Goal: Task Accomplishment & Management: Use online tool/utility

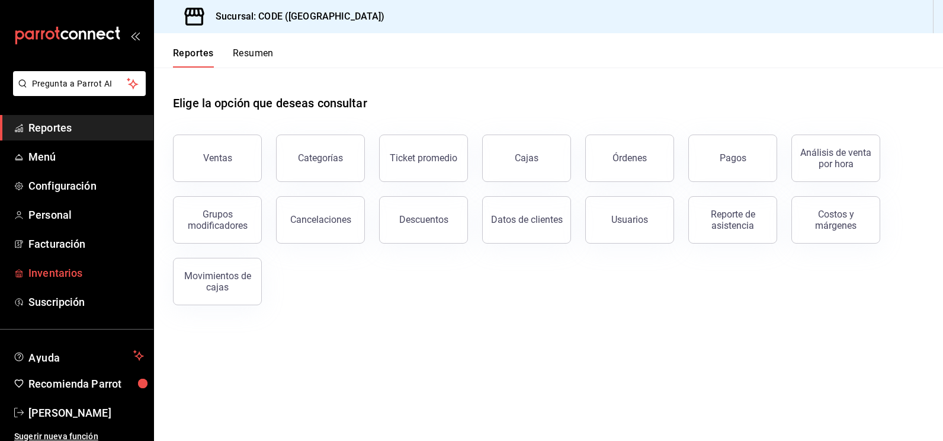
click at [41, 273] on span "Inventarios" at bounding box center [86, 273] width 116 height 16
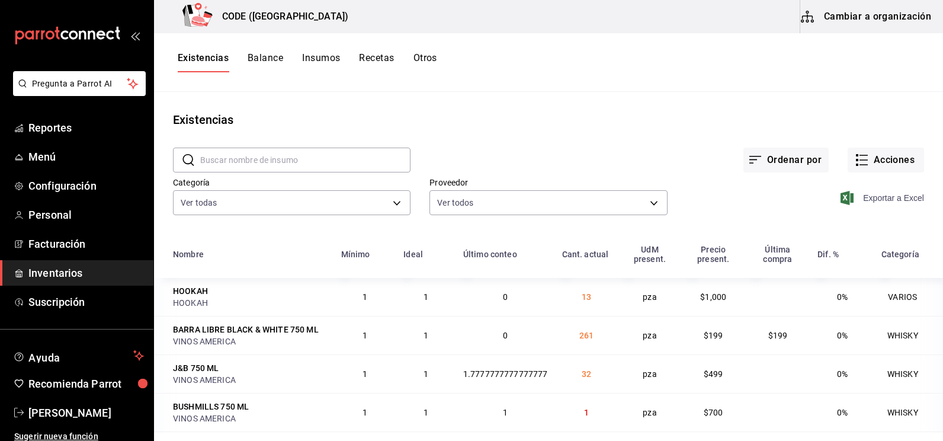
click at [890, 199] on span "Exportar a Excel" at bounding box center [883, 198] width 81 height 14
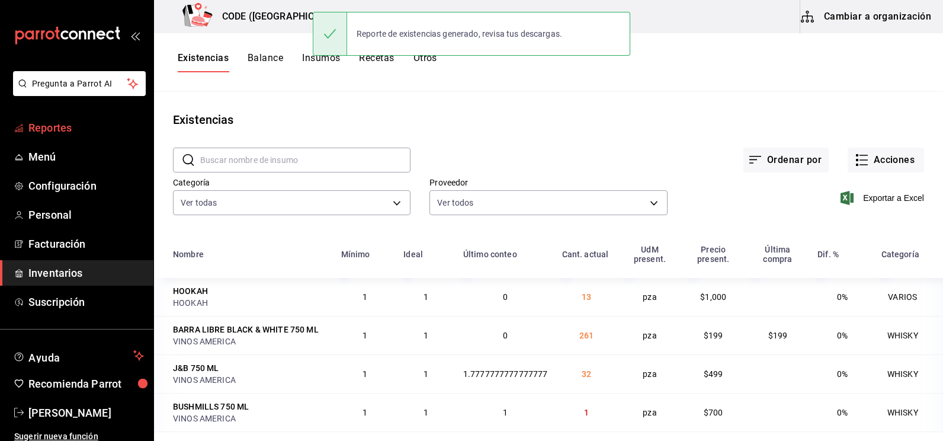
click at [73, 123] on span "Reportes" at bounding box center [86, 128] width 116 height 16
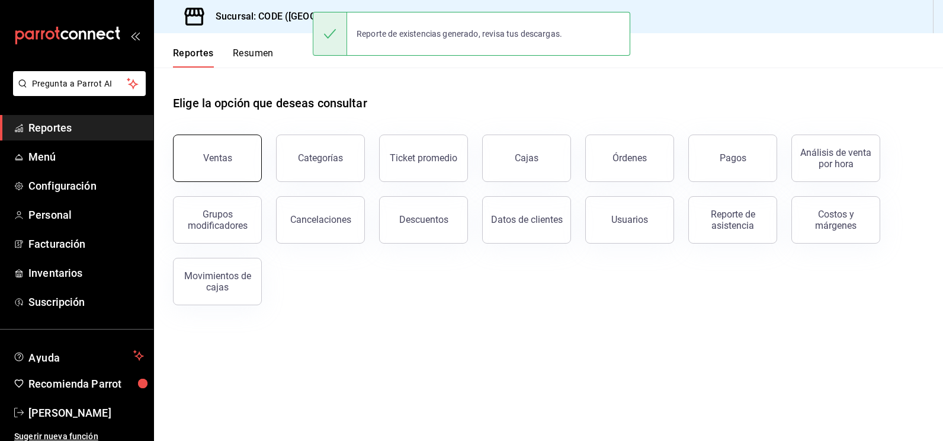
click at [220, 151] on button "Ventas" at bounding box center [217, 158] width 89 height 47
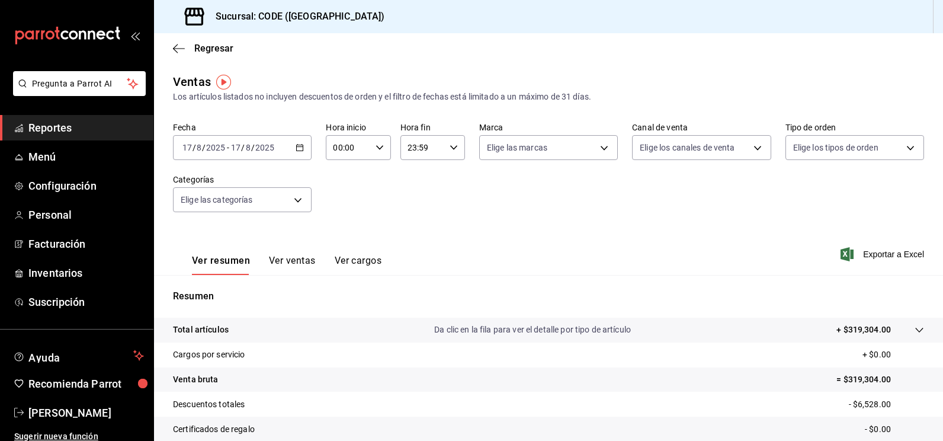
click at [297, 146] on icon "button" at bounding box center [300, 147] width 8 height 8
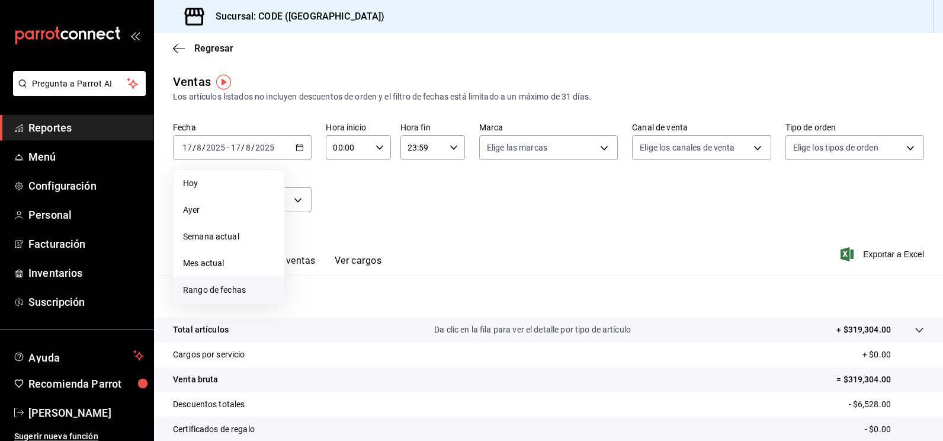
click at [214, 283] on li "Rango de fechas" at bounding box center [229, 290] width 111 height 27
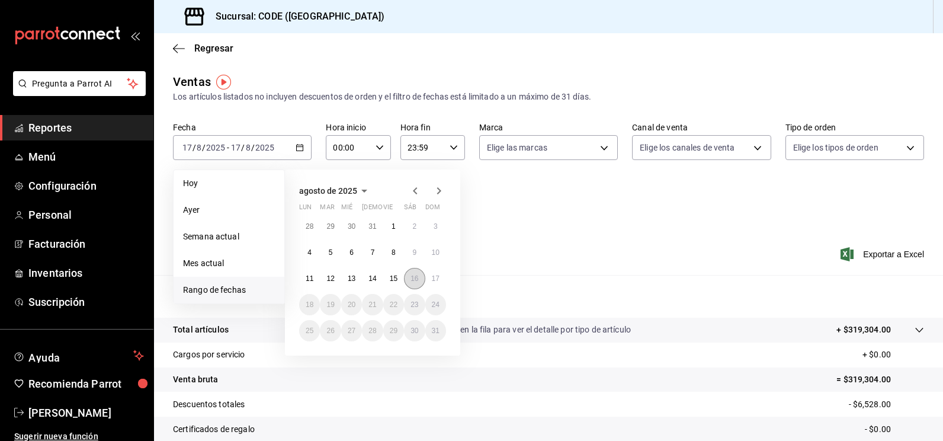
click at [415, 281] on abbr "16" at bounding box center [415, 278] width 8 height 8
click at [434, 276] on abbr "17" at bounding box center [436, 278] width 8 height 8
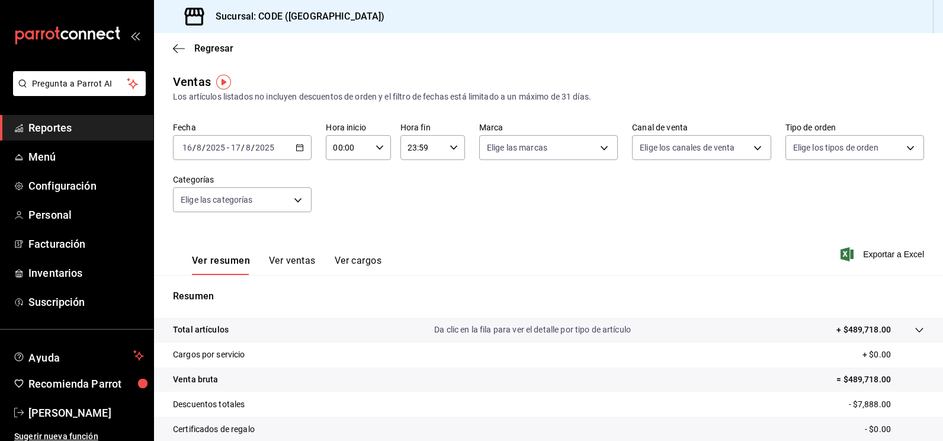
click at [360, 152] on input "00:00" at bounding box center [348, 148] width 44 height 24
click at [340, 216] on span "18" at bounding box center [340, 215] width 13 height 9
type input "18:00"
click at [423, 142] on div at bounding box center [471, 220] width 943 height 441
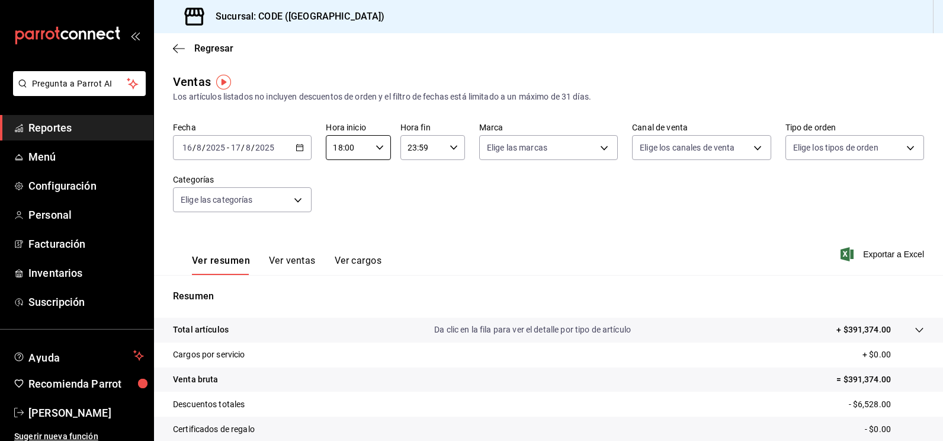
click at [420, 149] on input "23:59" at bounding box center [423, 148] width 44 height 24
click at [417, 200] on span "07" at bounding box center [413, 203] width 13 height 9
type input "07:59"
click at [563, 236] on div at bounding box center [471, 220] width 943 height 441
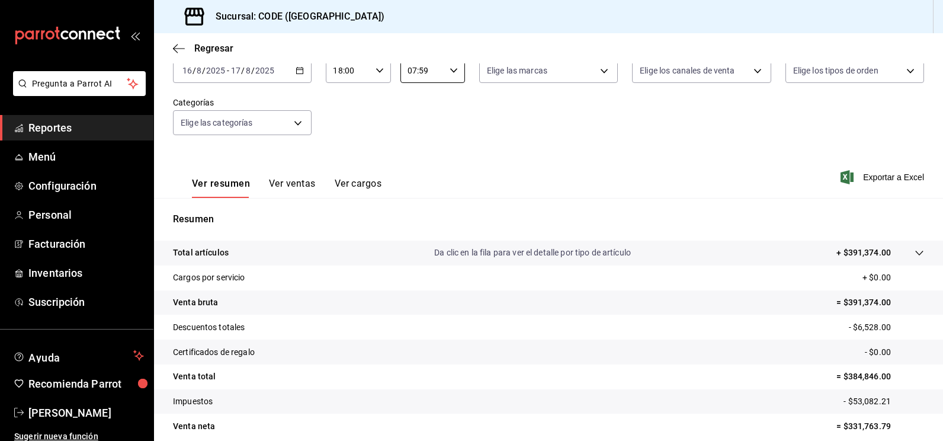
scroll to position [74, 0]
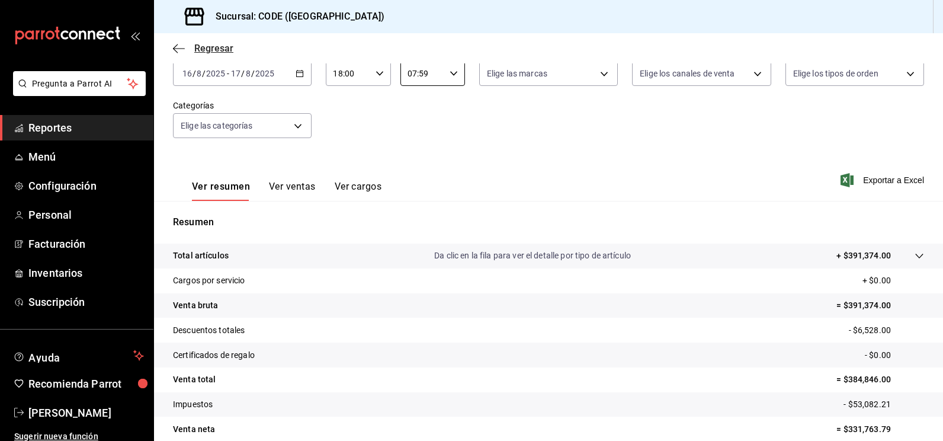
click at [220, 43] on span "Regresar" at bounding box center [213, 48] width 39 height 11
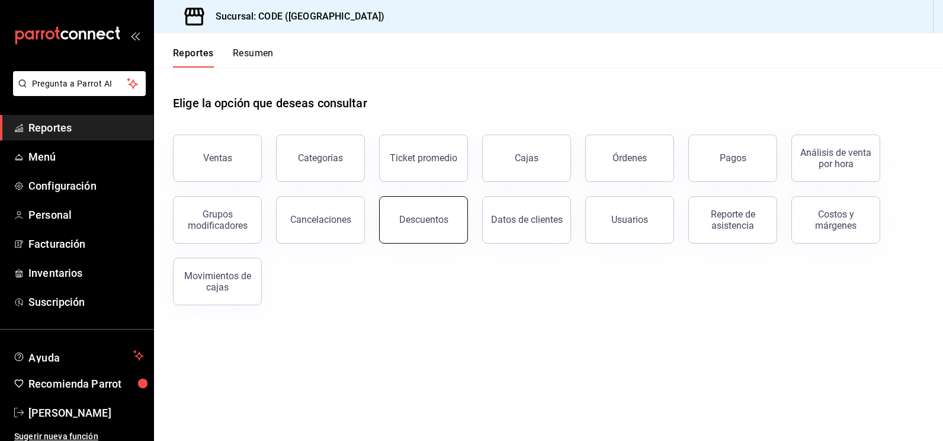
click at [438, 216] on div "Descuentos" at bounding box center [423, 219] width 49 height 11
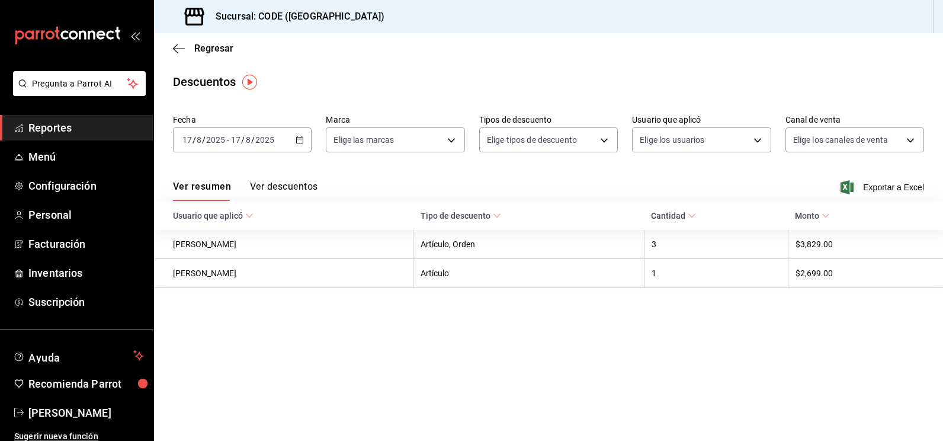
click at [290, 189] on button "Ver descuentos" at bounding box center [284, 191] width 68 height 20
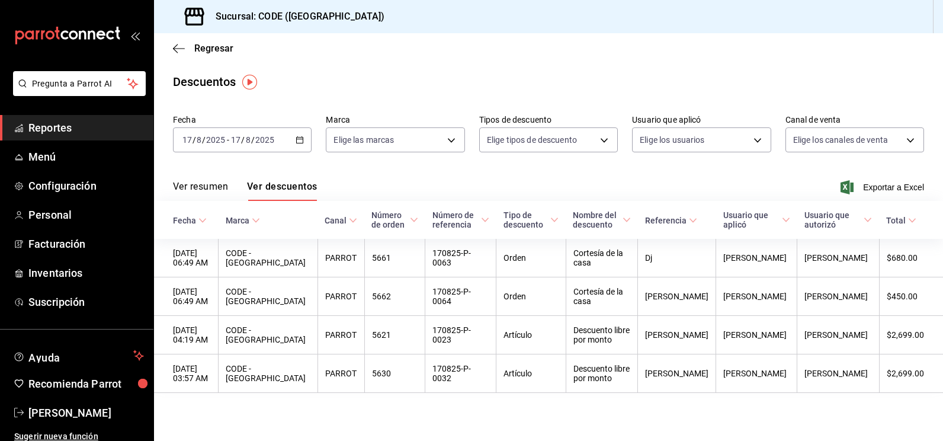
click at [293, 145] on div "[DATE] [DATE] - [DATE] [DATE]" at bounding box center [242, 139] width 139 height 25
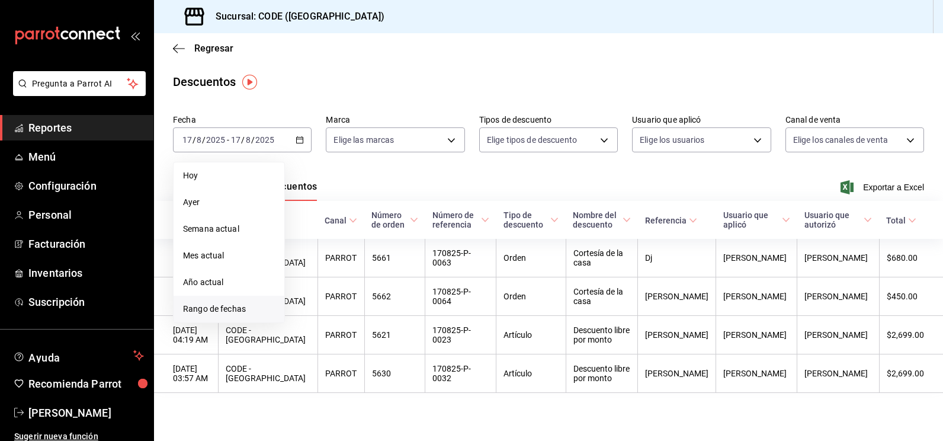
click at [216, 303] on span "Rango de fechas" at bounding box center [229, 309] width 92 height 12
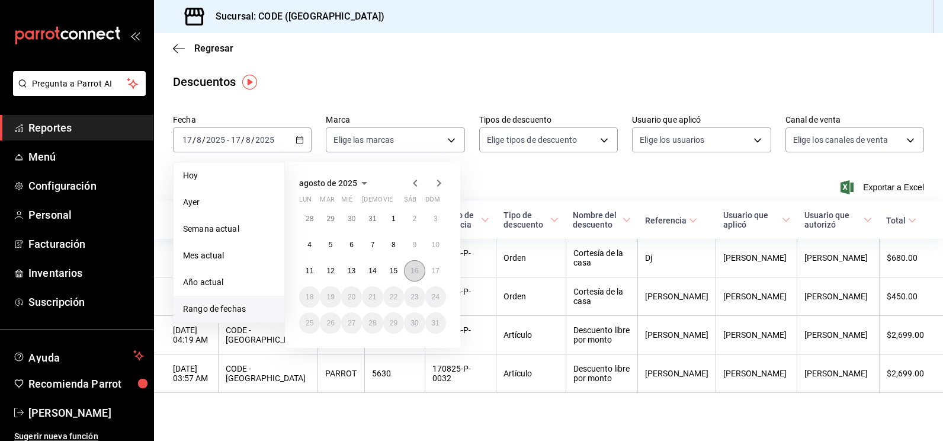
click at [414, 267] on abbr "16" at bounding box center [415, 271] width 8 height 8
click at [437, 268] on abbr "17" at bounding box center [436, 271] width 8 height 8
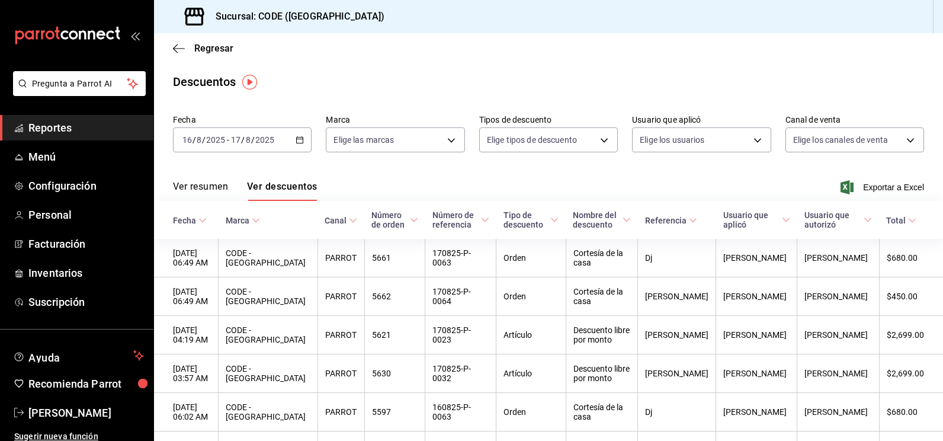
click at [266, 148] on div "[DATE] [DATE] - [DATE] [DATE]" at bounding box center [242, 139] width 139 height 25
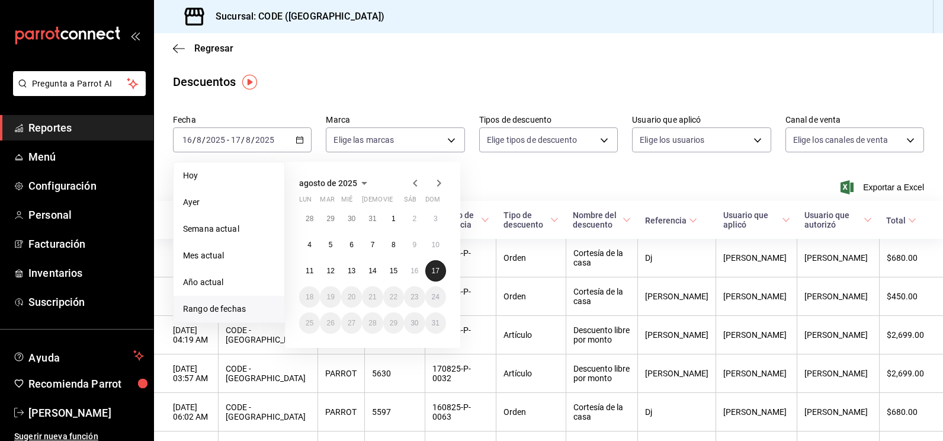
click at [439, 277] on button "17" at bounding box center [436, 270] width 21 height 21
click at [439, 274] on abbr "17" at bounding box center [436, 271] width 8 height 8
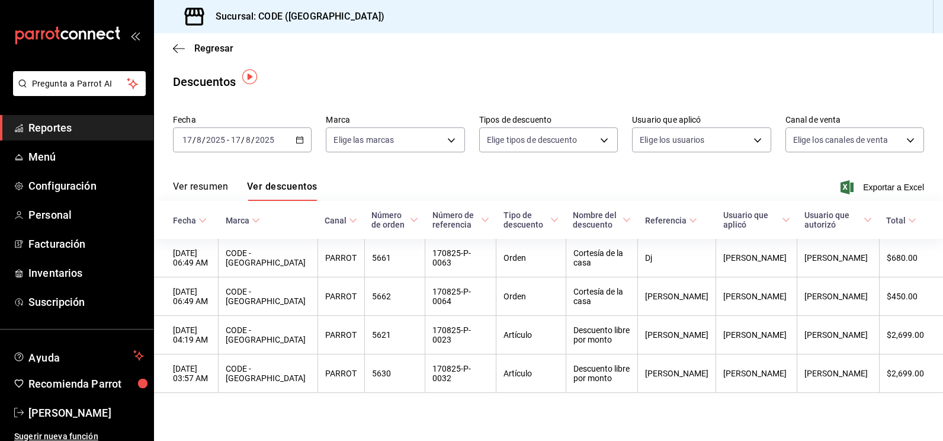
scroll to position [5, 0]
click at [220, 50] on span "Regresar" at bounding box center [213, 48] width 39 height 11
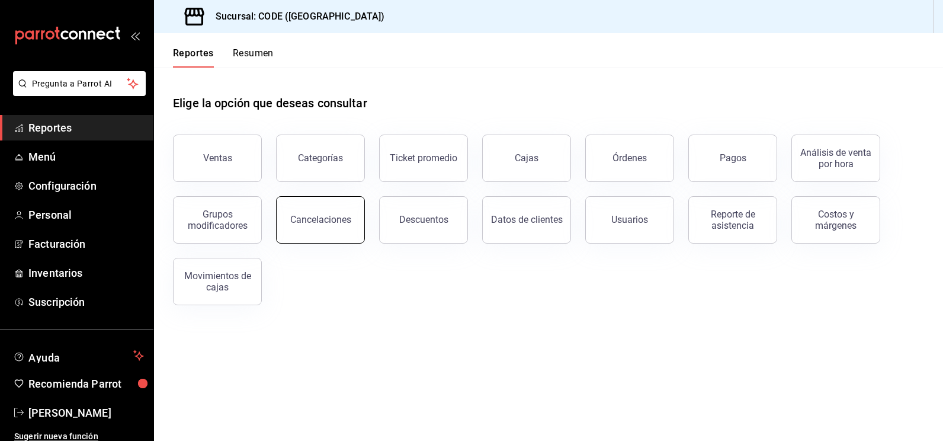
click at [341, 225] on div "Cancelaciones" at bounding box center [320, 219] width 61 height 11
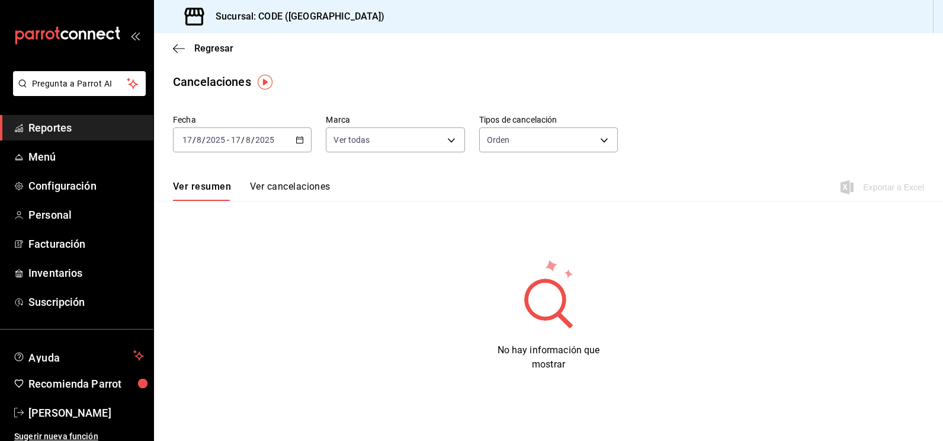
click at [295, 135] on div "[DATE] [DATE] - [DATE] [DATE]" at bounding box center [242, 139] width 139 height 25
click at [327, 180] on div "Ver resumen Ver cancelaciones Exportar a Excel" at bounding box center [548, 184] width 789 height 34
click at [318, 183] on button "Ver cancelaciones" at bounding box center [290, 191] width 81 height 20
click at [303, 140] on div "[DATE] [DATE] - [DATE] [DATE]" at bounding box center [242, 139] width 139 height 25
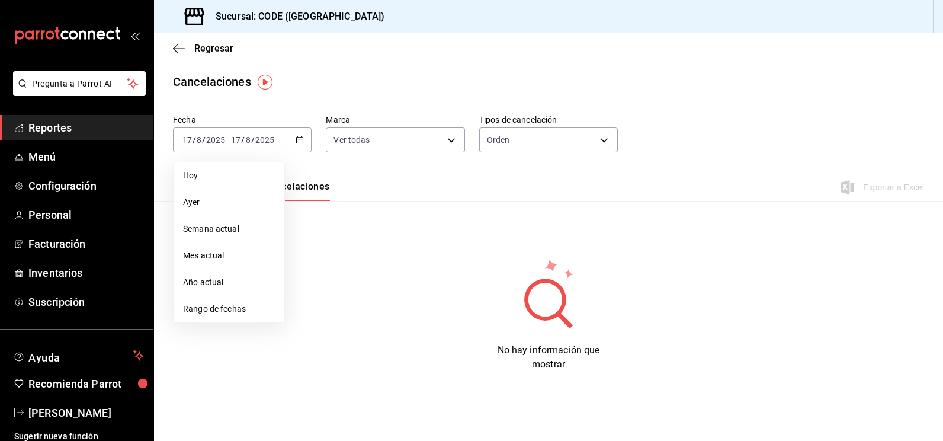
click at [325, 268] on div "No hay información que mostrar" at bounding box center [549, 315] width 638 height 114
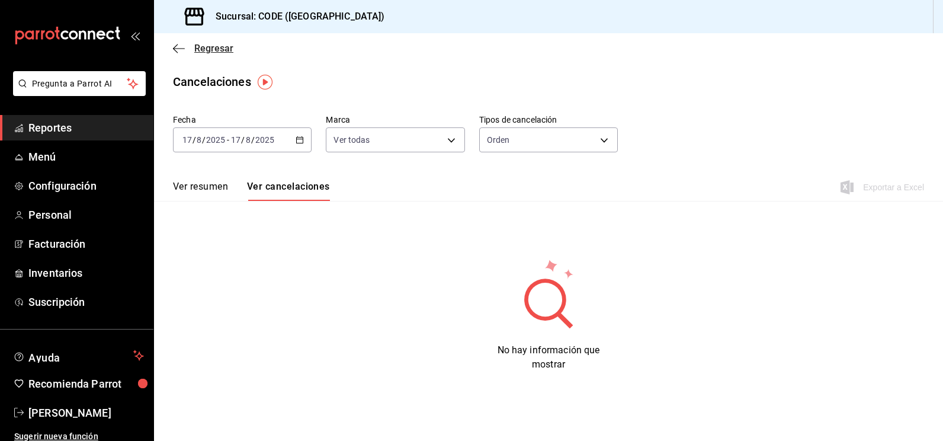
click at [222, 48] on span "Regresar" at bounding box center [213, 48] width 39 height 11
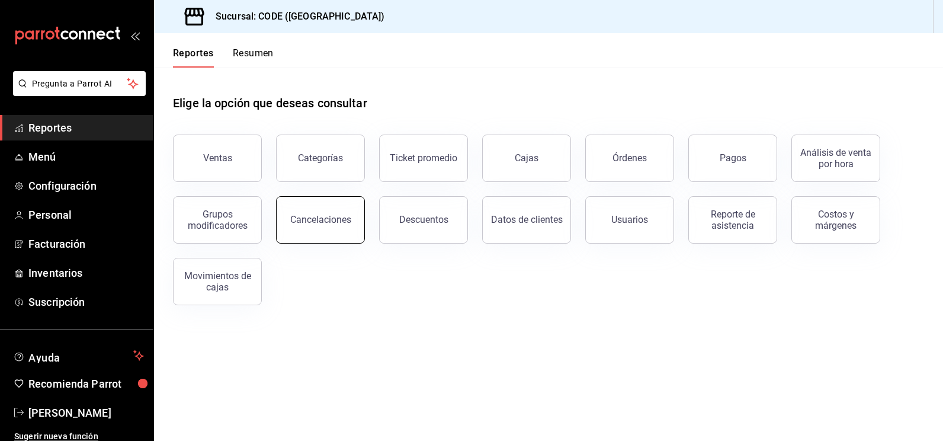
click at [354, 222] on button "Cancelaciones" at bounding box center [320, 219] width 89 height 47
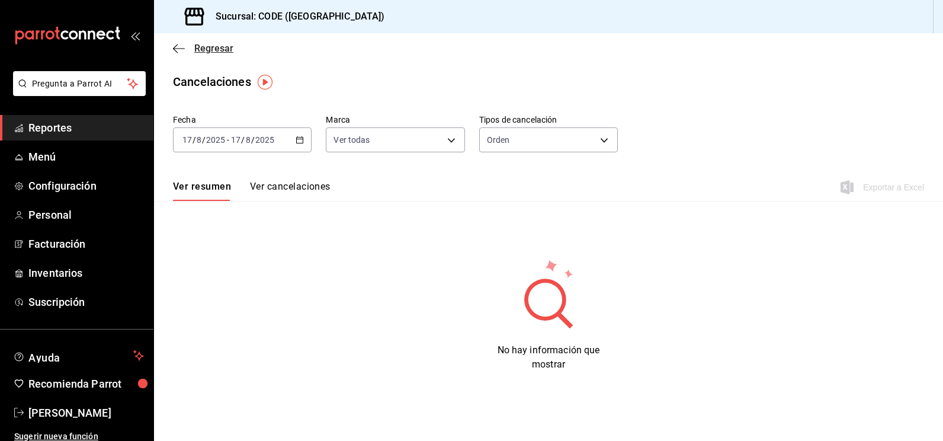
click at [217, 43] on span "Regresar" at bounding box center [213, 48] width 39 height 11
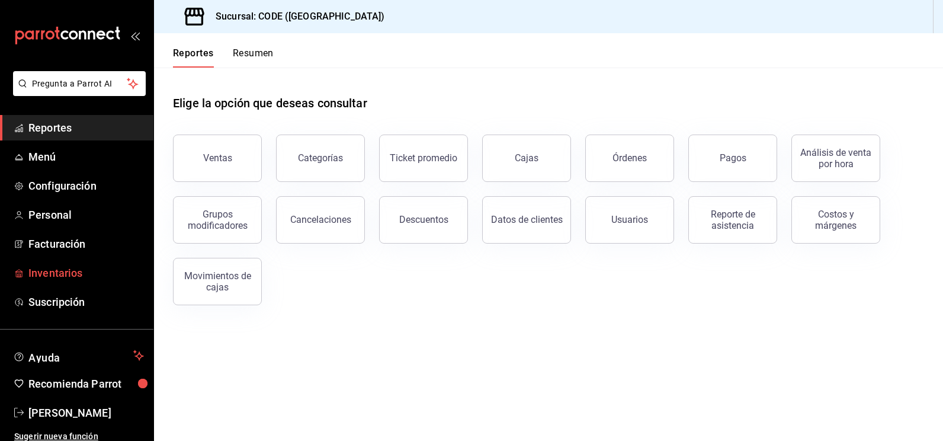
click at [88, 272] on span "Inventarios" at bounding box center [86, 273] width 116 height 16
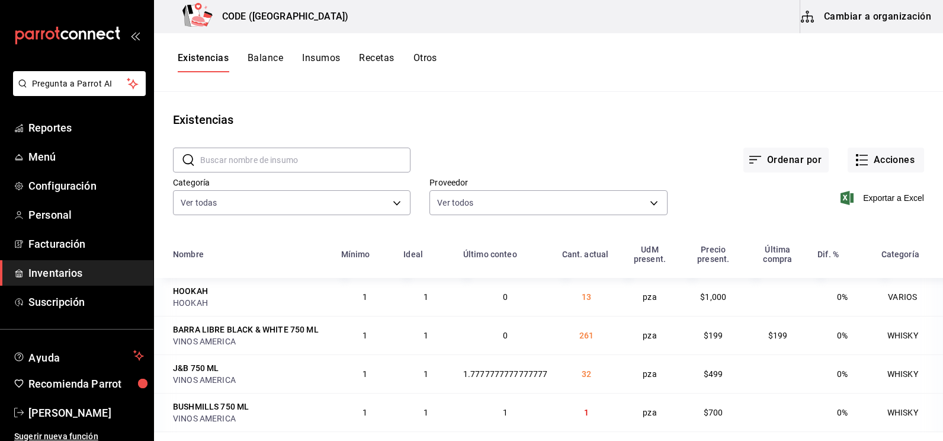
click at [53, 270] on span "Inventarios" at bounding box center [86, 273] width 116 height 16
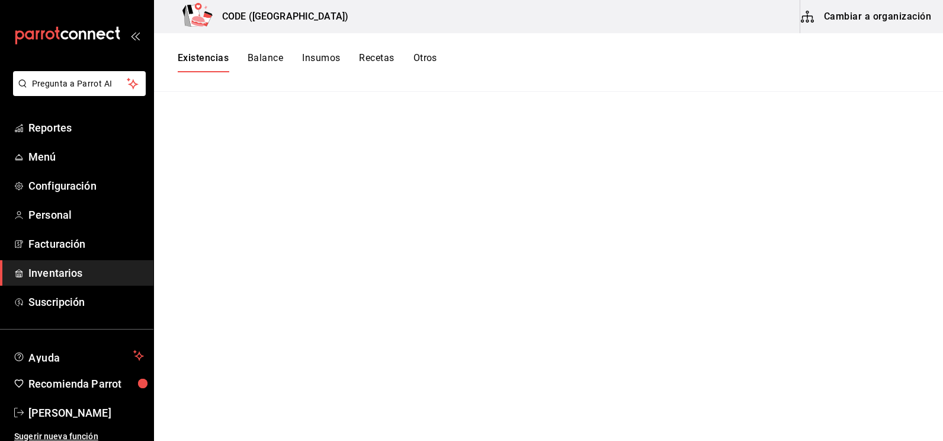
click at [97, 270] on span "Inventarios" at bounding box center [86, 273] width 116 height 16
click at [213, 59] on button "Existencias" at bounding box center [203, 62] width 51 height 20
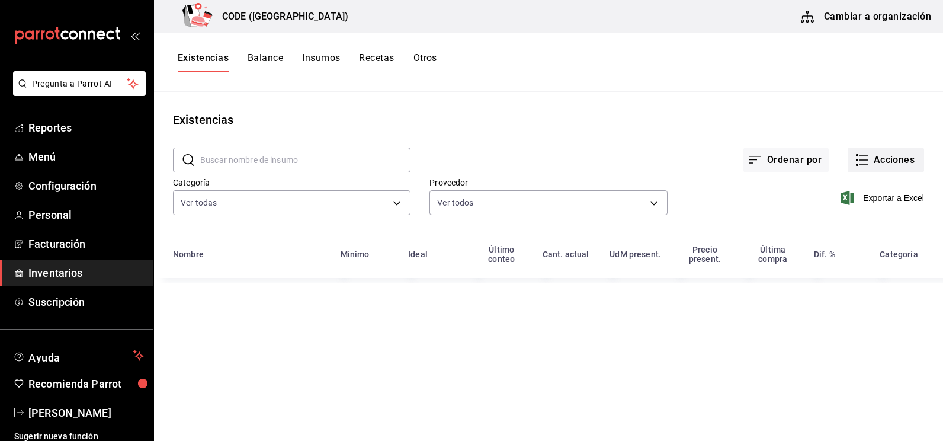
click at [863, 165] on icon "button" at bounding box center [862, 160] width 14 height 14
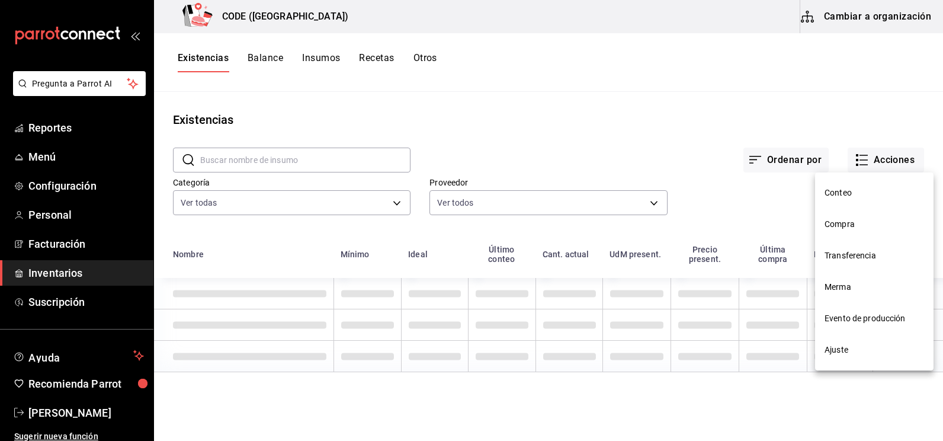
click at [843, 227] on span "Compra" at bounding box center [875, 224] width 100 height 12
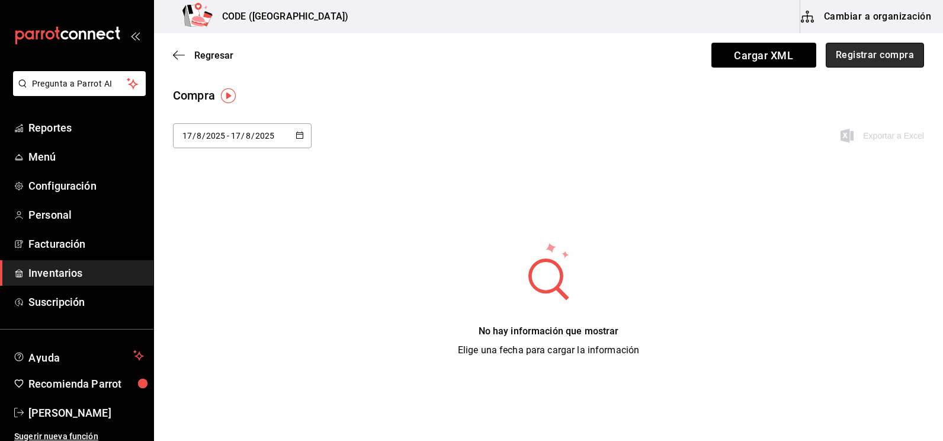
click at [853, 60] on button "Registrar compra" at bounding box center [875, 55] width 98 height 25
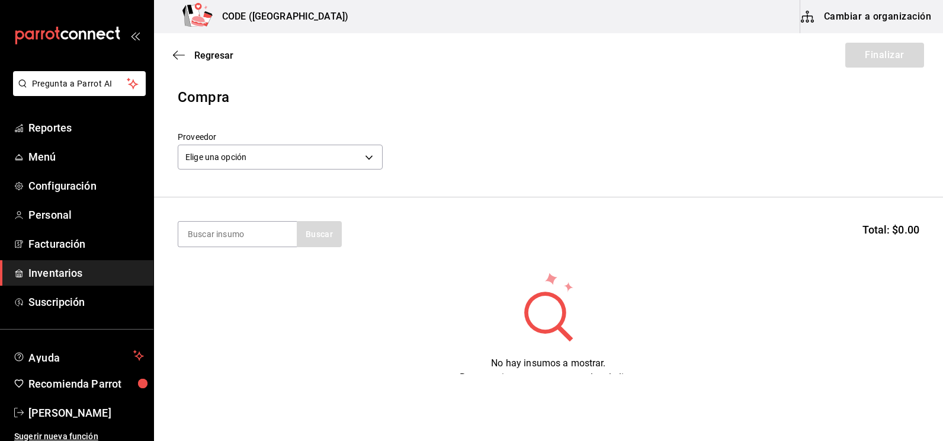
drag, startPoint x: 299, startPoint y: 222, endPoint x: 293, endPoint y: 223, distance: 6.0
click at [298, 222] on div "Buscar" at bounding box center [260, 234] width 164 height 26
click at [286, 227] on input at bounding box center [237, 234] width 119 height 25
type input "tanq"
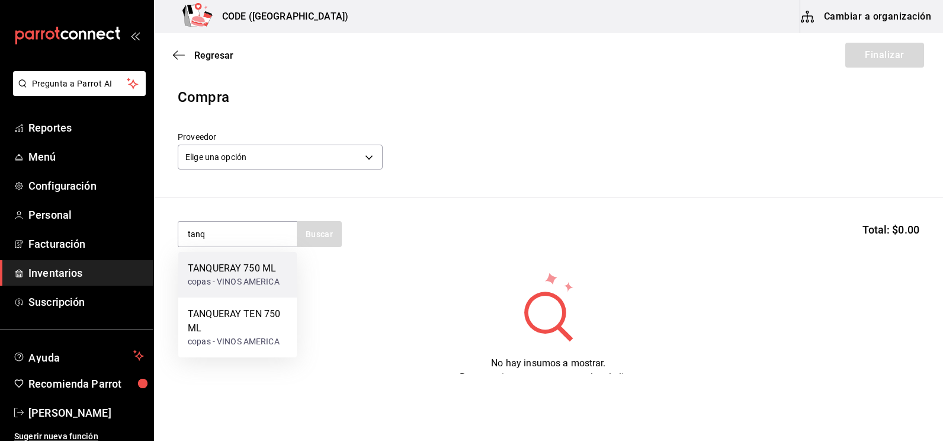
click at [286, 274] on div "TANQUERAY 750 ML copas - VINOS AMERICA" at bounding box center [237, 275] width 119 height 46
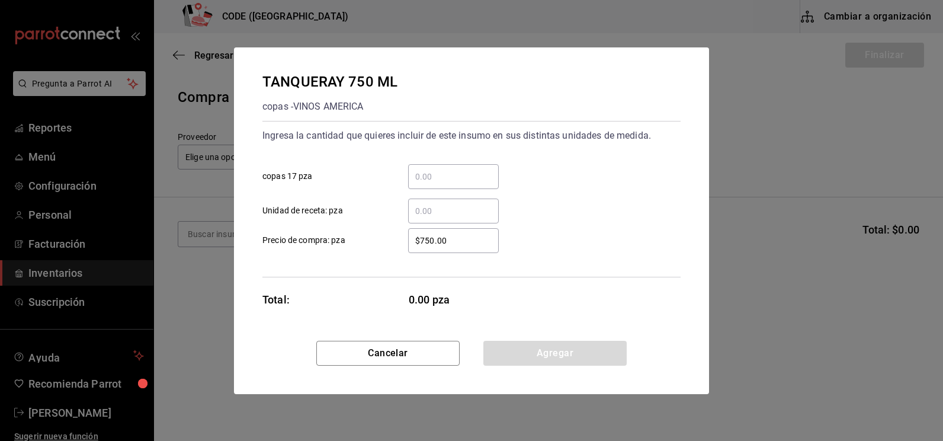
click at [445, 178] on input "​ copas 17 pza" at bounding box center [453, 176] width 91 height 14
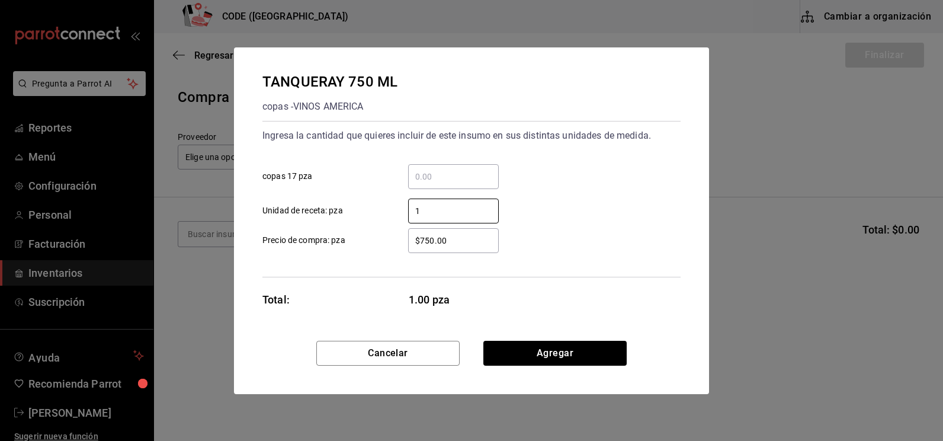
type input "1"
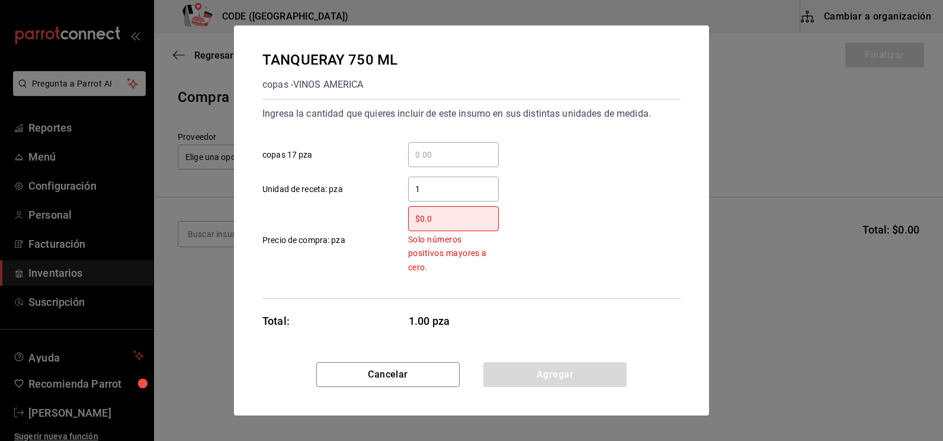
type input "$0.0"
click at [453, 219] on input "$0.0" at bounding box center [453, 219] width 91 height 14
type input "$0.01"
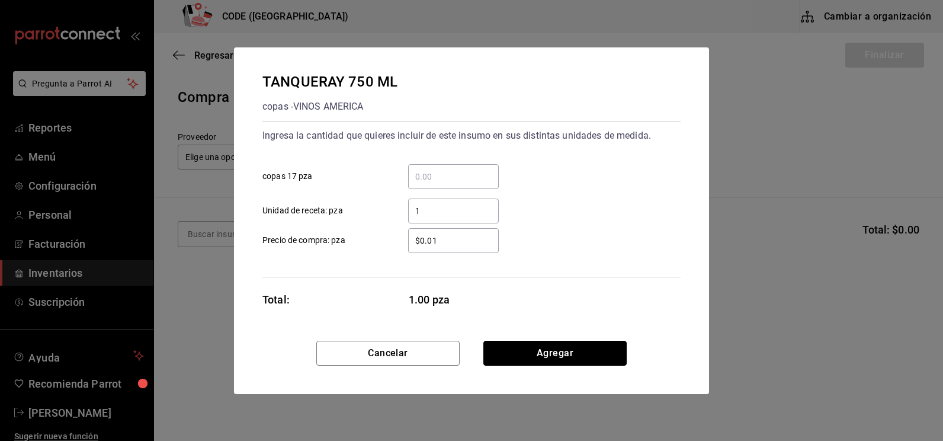
click button "Agregar" at bounding box center [555, 353] width 143 height 25
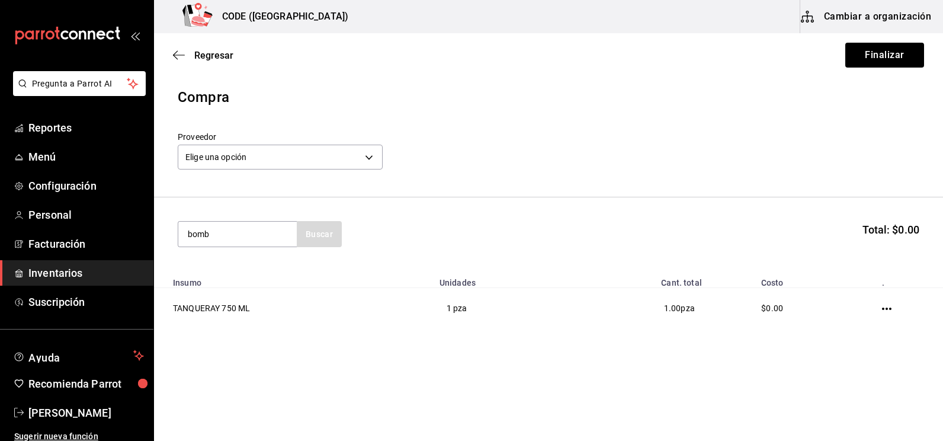
type input "bomb"
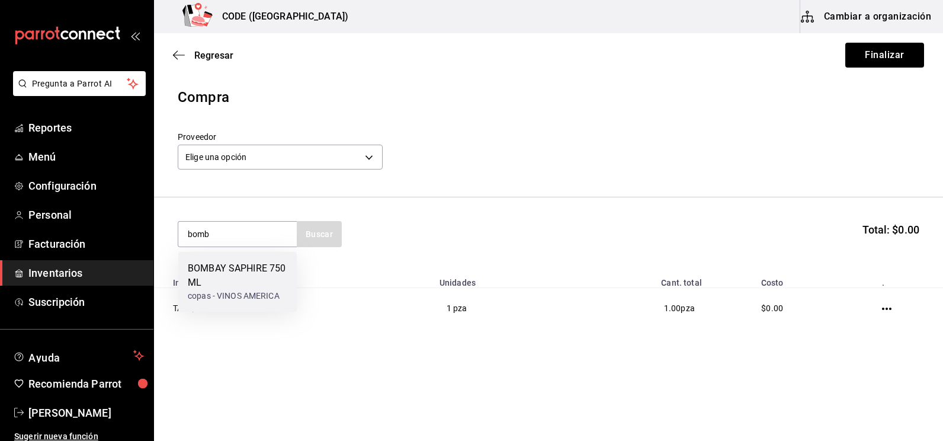
click at [252, 272] on div "BOMBAY SAPHIRE 750 ML" at bounding box center [238, 275] width 100 height 28
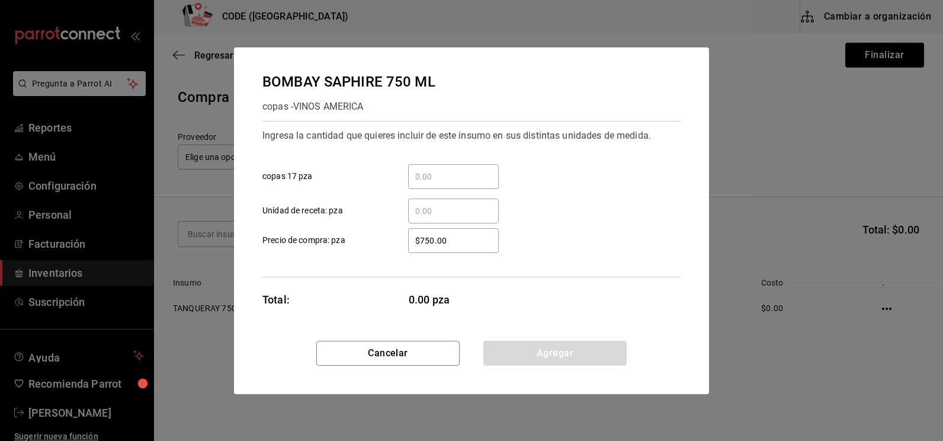
click at [446, 208] on input "​ Unidad de receta: pza" at bounding box center [453, 211] width 91 height 14
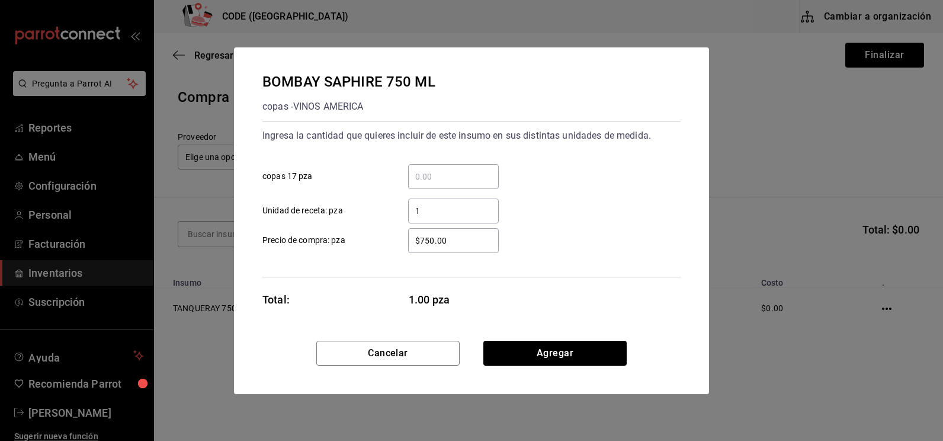
type input "1"
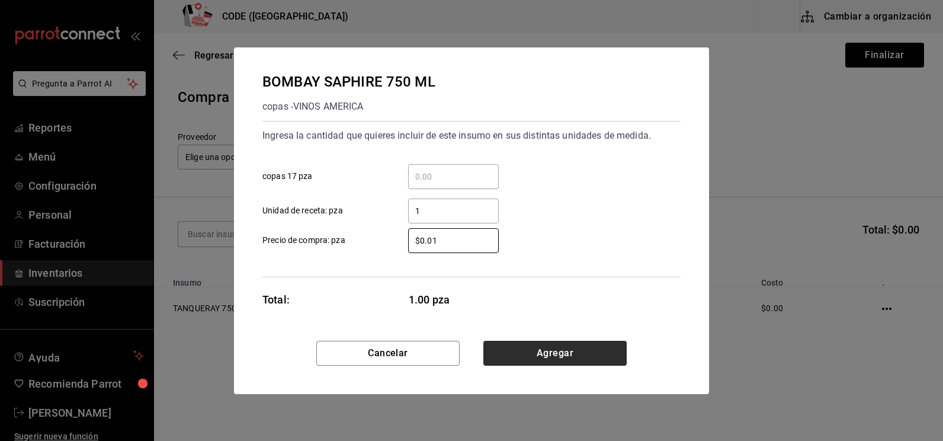
type input "$0.01"
click at [508, 359] on button "Agregar" at bounding box center [555, 353] width 143 height 25
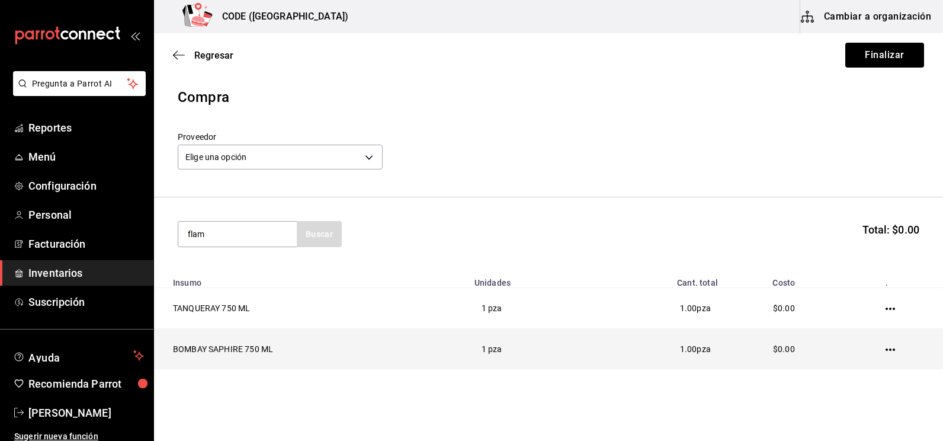
type input "flam"
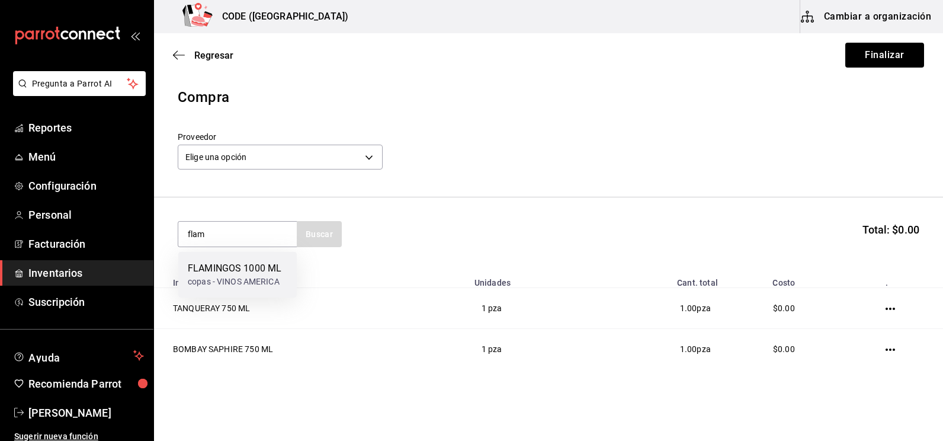
click at [270, 277] on div "copas - VINOS AMERICA" at bounding box center [235, 282] width 94 height 12
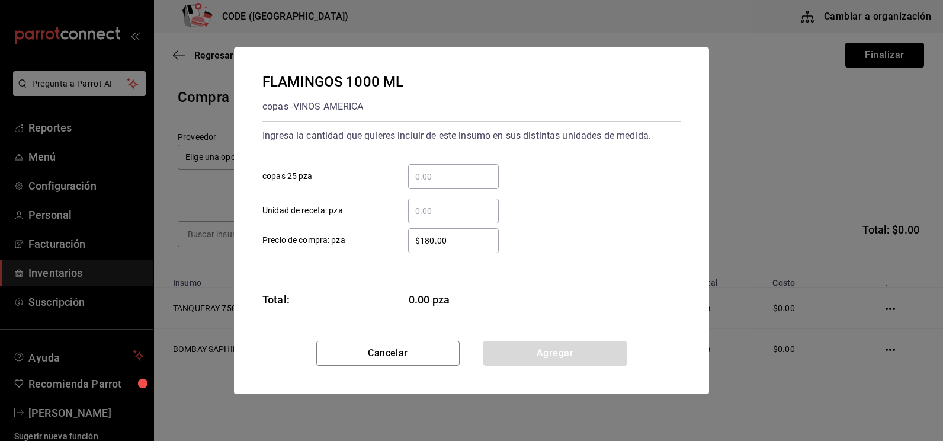
click at [447, 172] on input "​ copas 25 pza" at bounding box center [453, 176] width 91 height 14
type input "3"
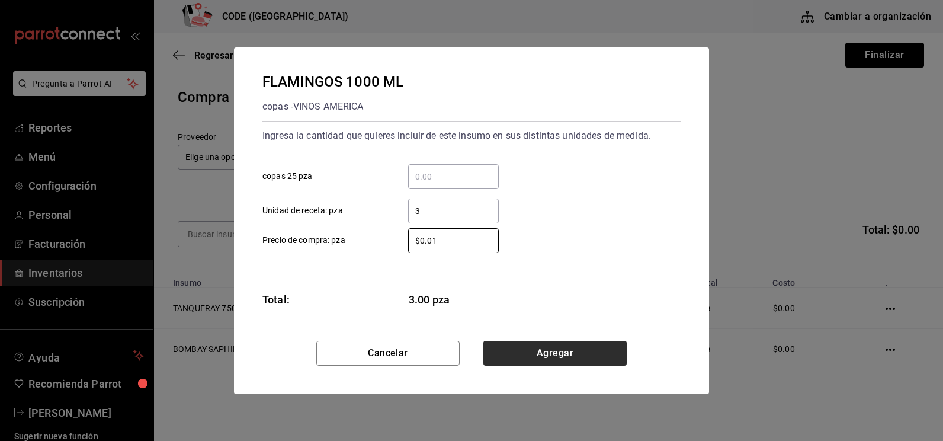
type input "$0.01"
click at [503, 348] on button "Agregar" at bounding box center [555, 353] width 143 height 25
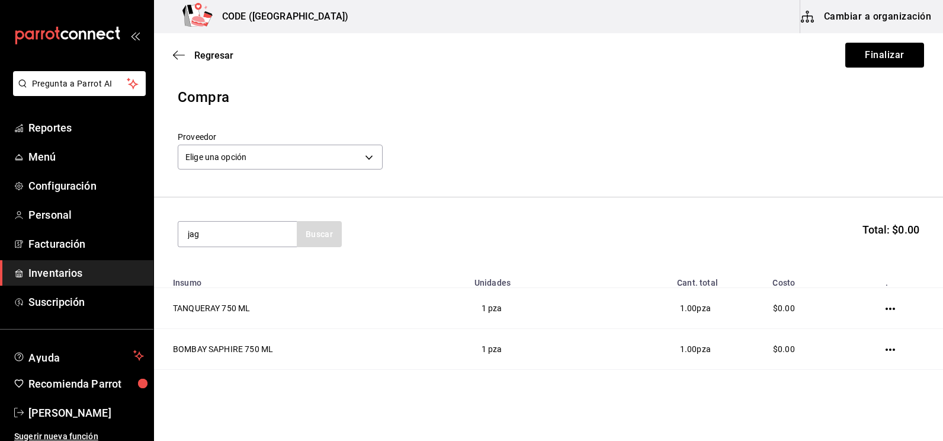
type input "jag"
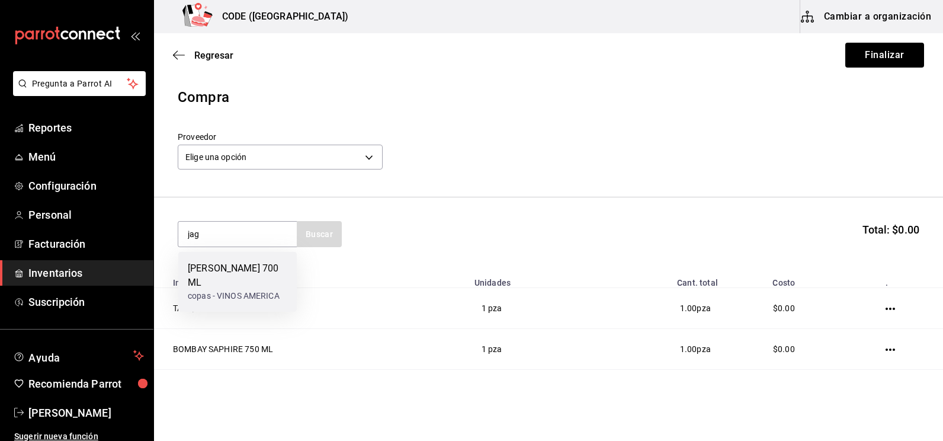
click at [276, 290] on div "copas - VINOS AMERICA" at bounding box center [238, 296] width 100 height 12
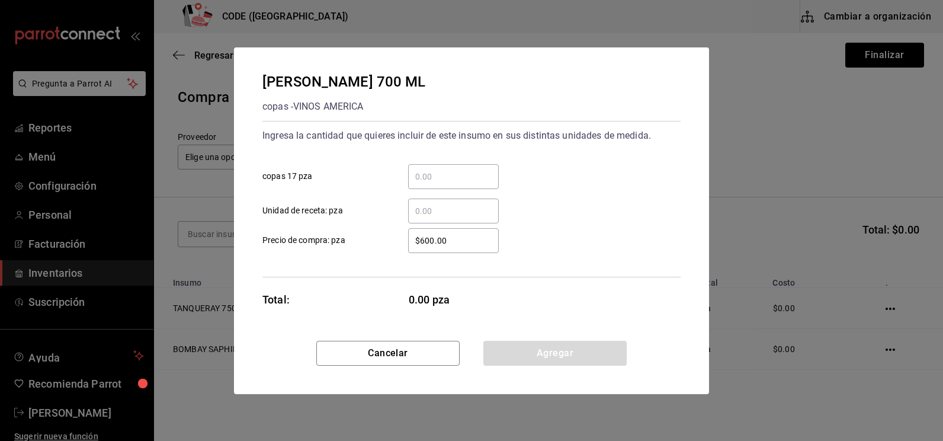
click at [442, 201] on div "​" at bounding box center [453, 211] width 91 height 25
click at [442, 204] on input "​ Unidad de receta: pza" at bounding box center [453, 211] width 91 height 14
type input "5"
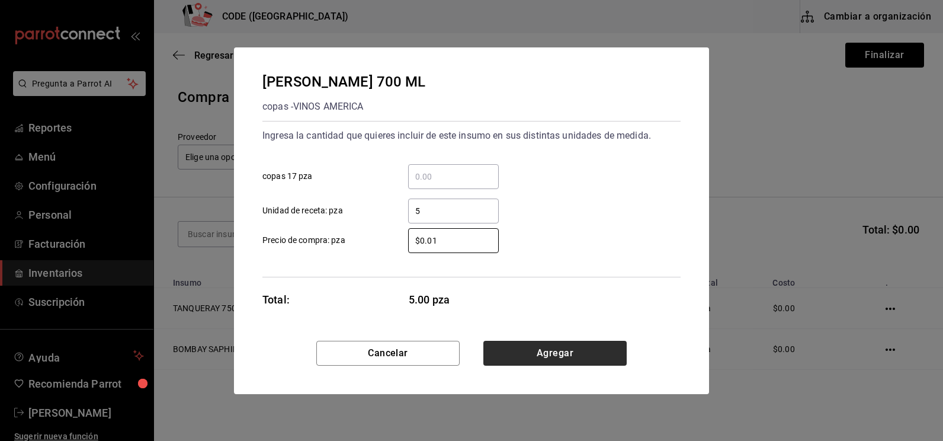
type input "$0.01"
click at [512, 348] on button "Agregar" at bounding box center [555, 353] width 143 height 25
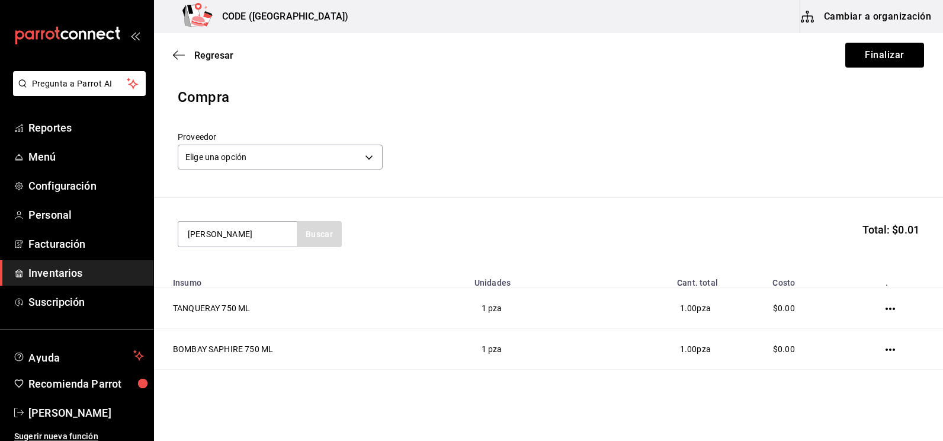
type input "[PERSON_NAME]"
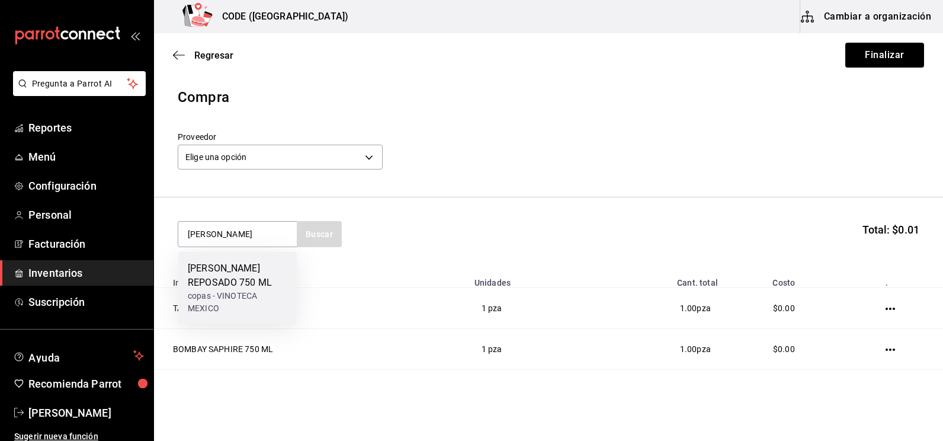
click at [285, 293] on div "copas - VINOTECA MEXICO" at bounding box center [238, 302] width 100 height 25
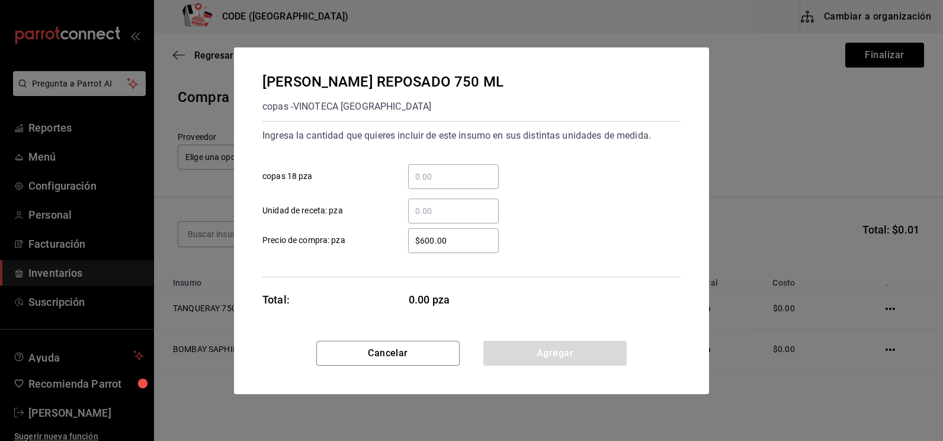
click at [431, 207] on input "​ Unidad de receta: pza" at bounding box center [453, 211] width 91 height 14
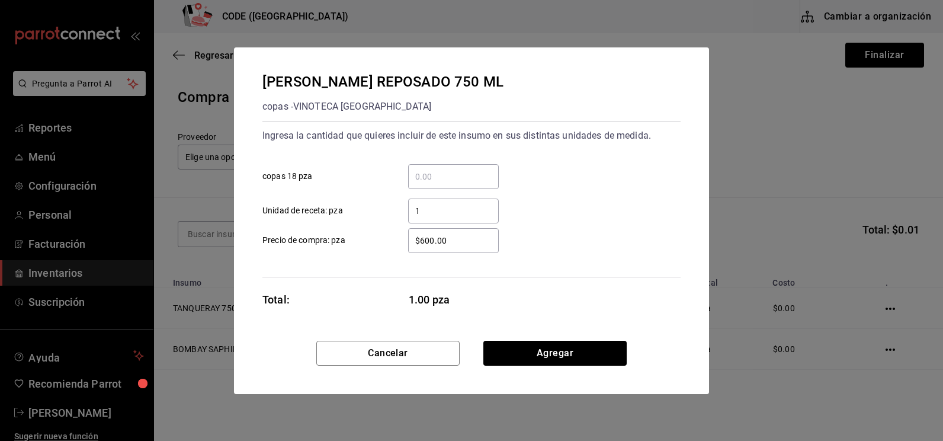
type input "1"
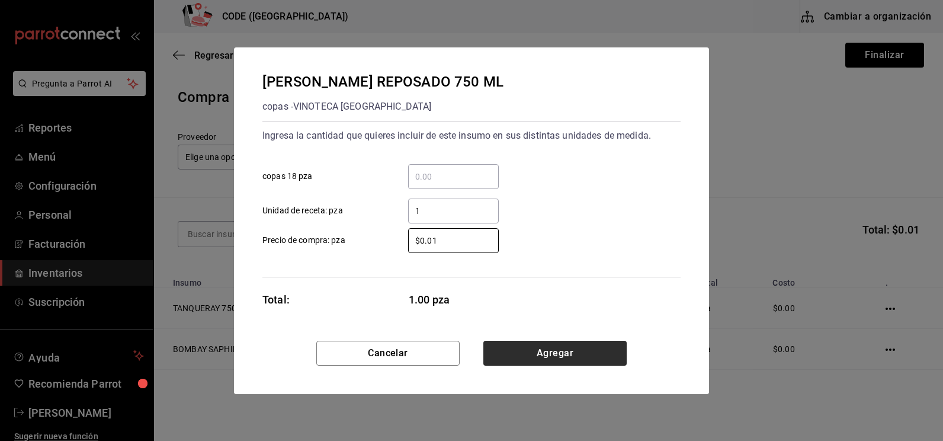
type input "$0.01"
click at [510, 345] on button "Agregar" at bounding box center [555, 353] width 143 height 25
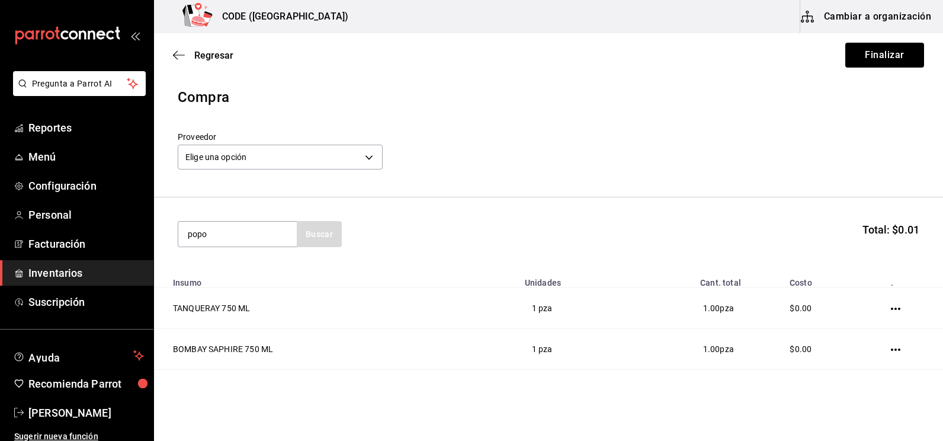
type input "popo"
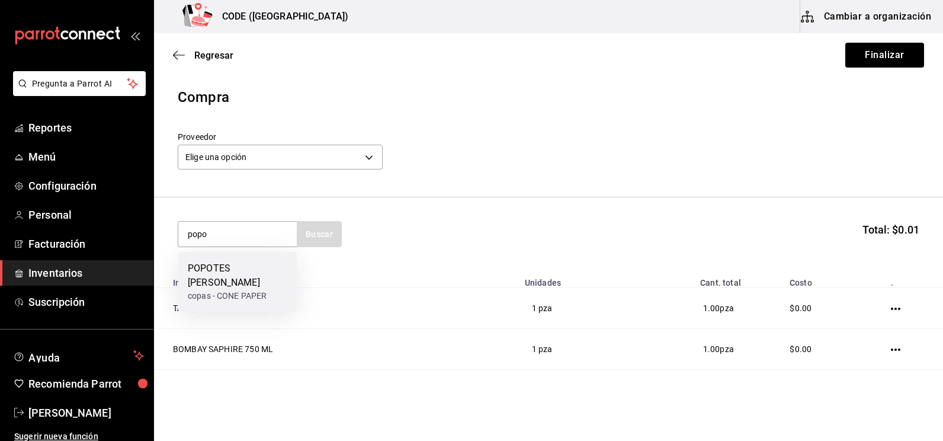
click at [235, 275] on div "POPOTES [PERSON_NAME]" at bounding box center [238, 275] width 100 height 28
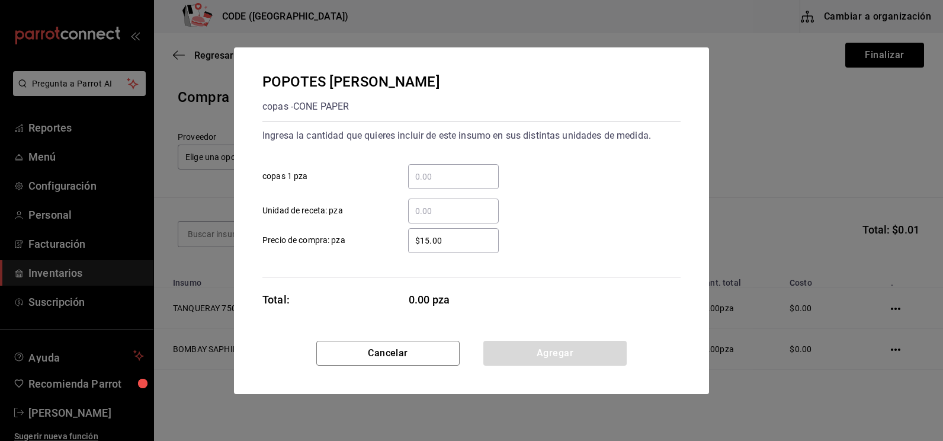
click at [433, 178] on input "​ copas 1 pza" at bounding box center [453, 176] width 91 height 14
type input "1"
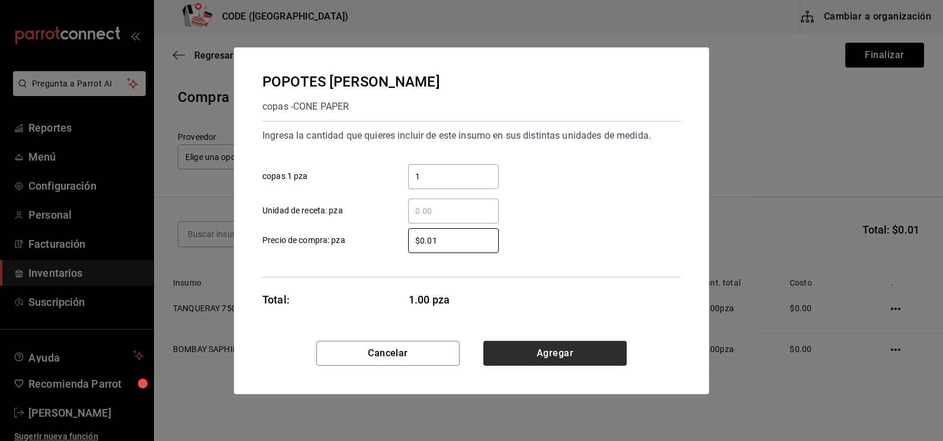
type input "$0.01"
drag, startPoint x: 529, startPoint y: 341, endPoint x: 529, endPoint y: 349, distance: 7.7
click at [529, 349] on div "POPOTES [PERSON_NAME] copas - CONE PAPER Ingresa la cantidad que quieres inclui…" at bounding box center [471, 220] width 475 height 347
click at [529, 349] on button "Agregar" at bounding box center [555, 353] width 143 height 25
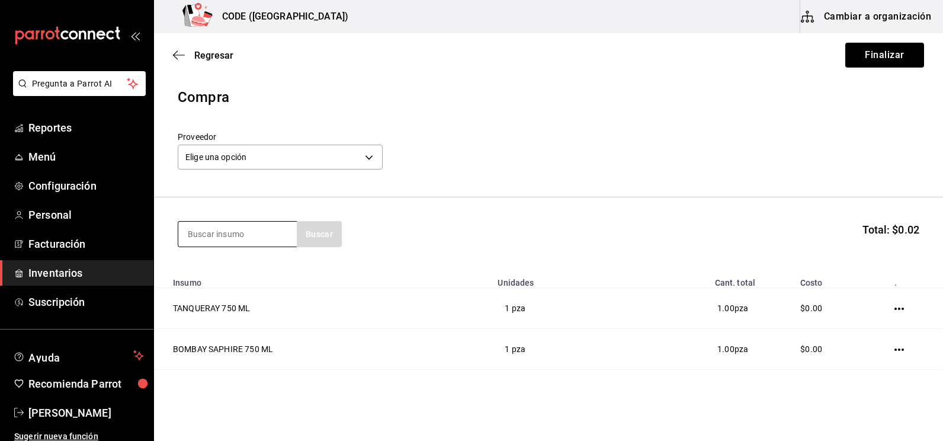
click at [223, 231] on input at bounding box center [237, 234] width 119 height 25
type input "red b"
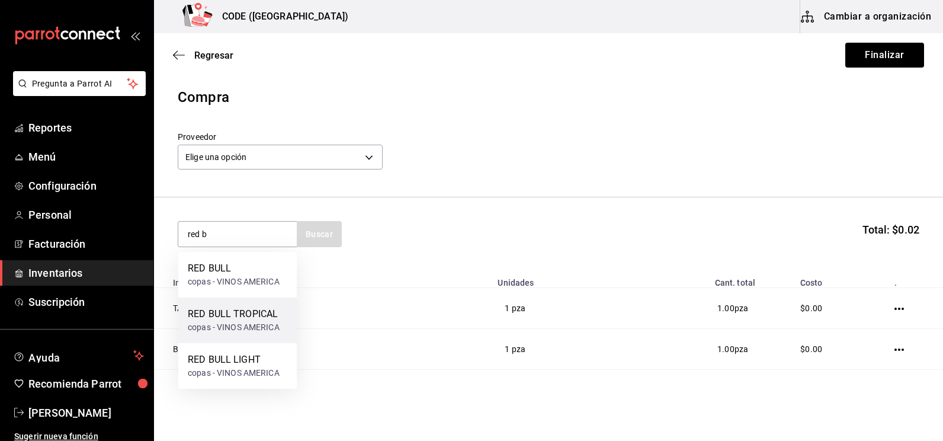
click at [225, 302] on div "RED BULL TROPICAL copas - VINOS AMERICA" at bounding box center [237, 321] width 119 height 46
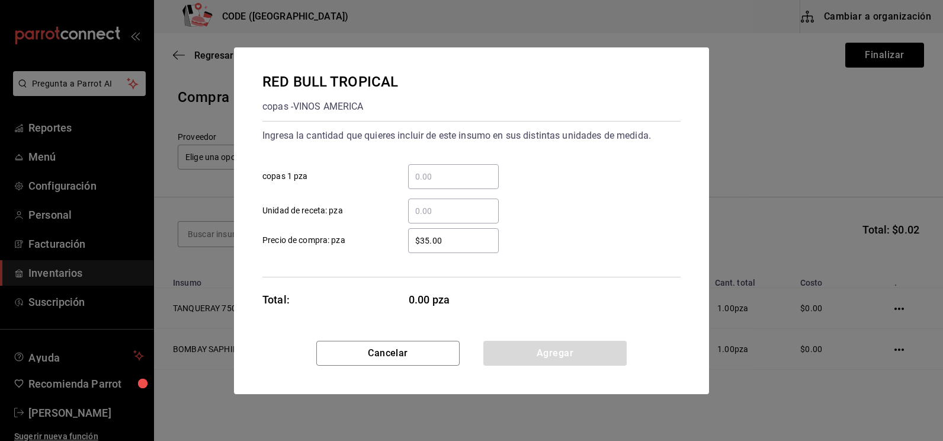
click at [439, 174] on input "​ copas 1 pza" at bounding box center [453, 176] width 91 height 14
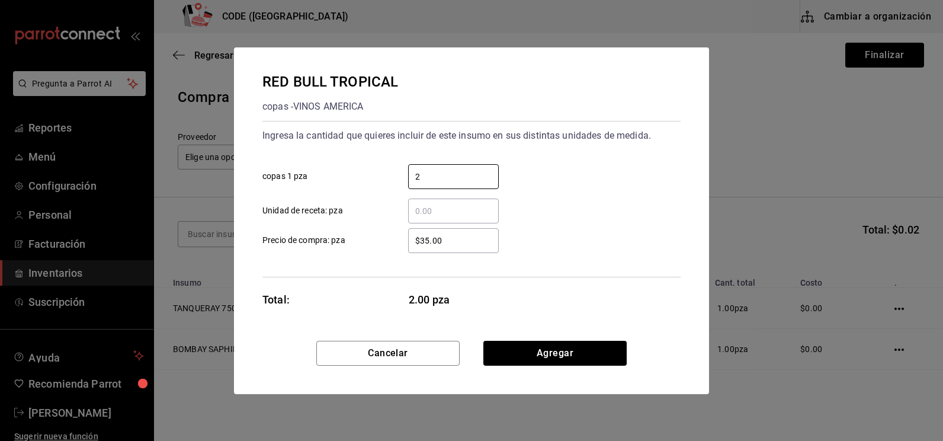
type input "2"
click at [453, 236] on input "$35.00" at bounding box center [453, 240] width 91 height 14
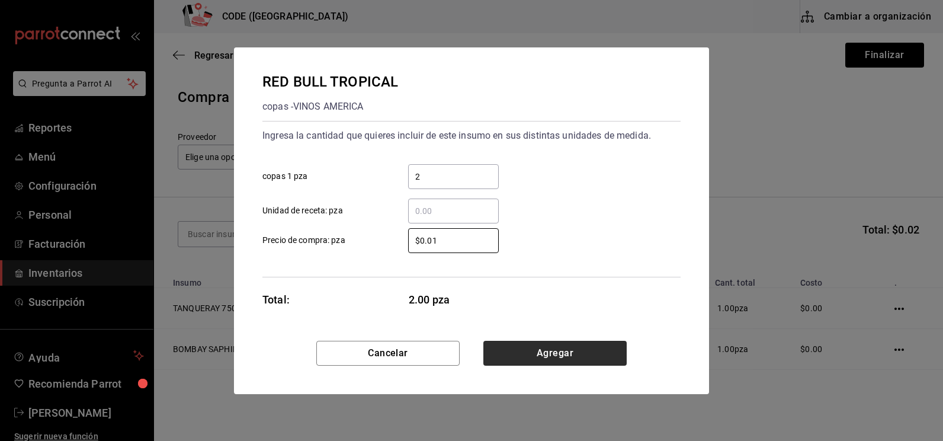
type input "$0.01"
click at [522, 348] on button "Agregar" at bounding box center [555, 353] width 143 height 25
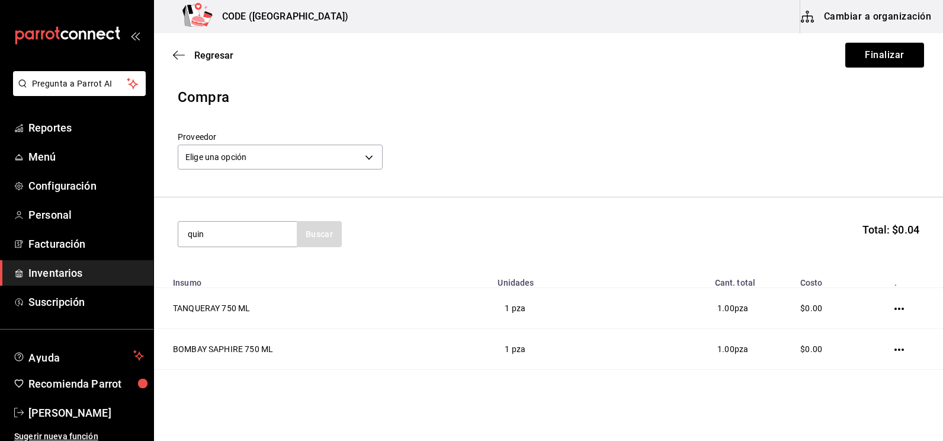
type input "quin"
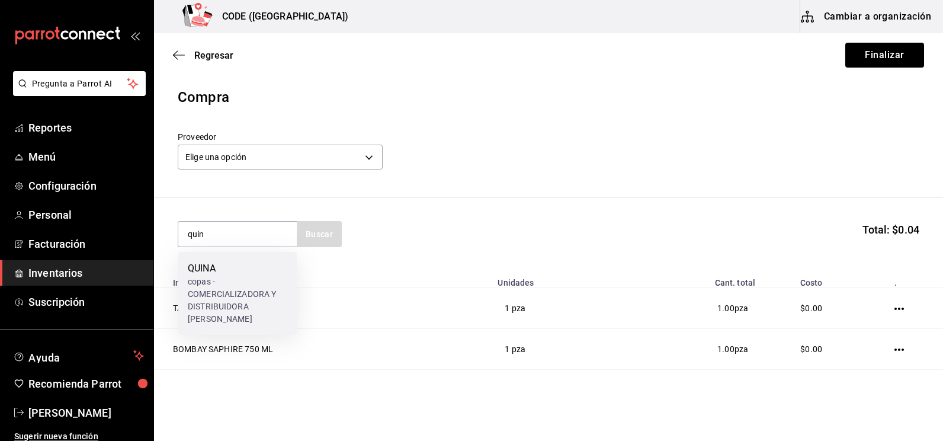
click at [232, 289] on div "copas - COMERCIALIZADORA Y DISTRIBUIDORA [PERSON_NAME]" at bounding box center [238, 301] width 100 height 50
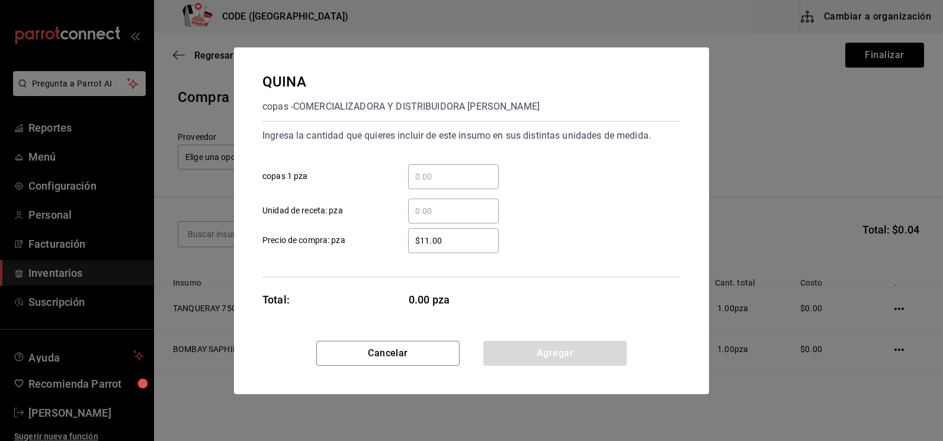
click at [424, 175] on input "​ copas 1 pza" at bounding box center [453, 176] width 91 height 14
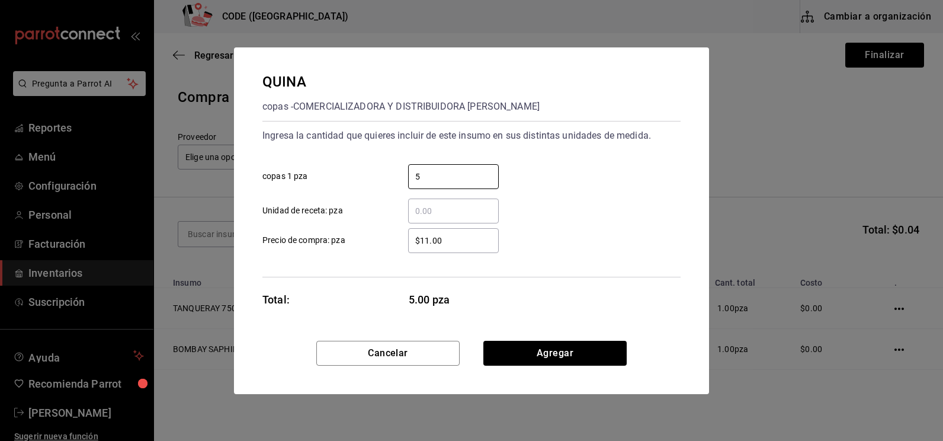
type input "5"
click at [457, 238] on input "$11.00" at bounding box center [453, 240] width 91 height 14
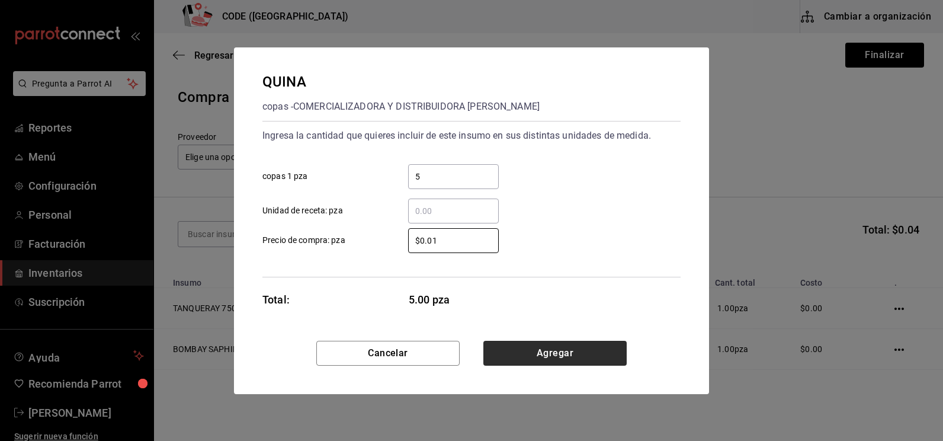
type input "$0.01"
click at [522, 356] on button "Agregar" at bounding box center [555, 353] width 143 height 25
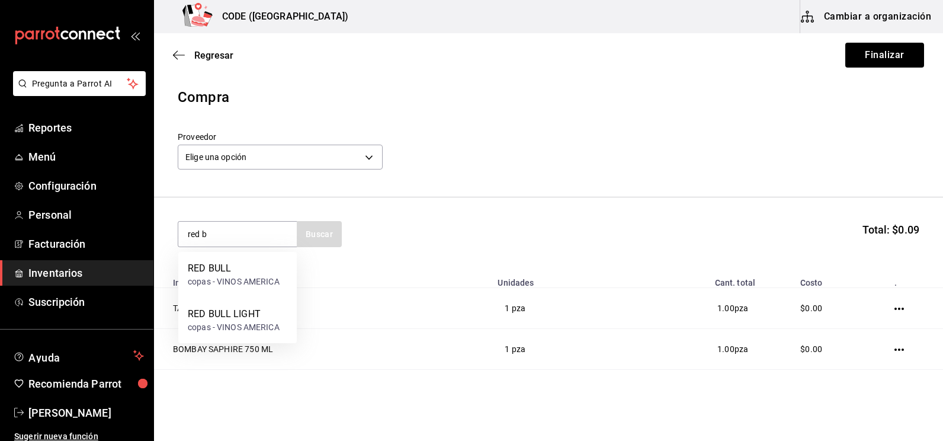
type input "red b"
click at [249, 268] on div "RED BULL" at bounding box center [234, 268] width 92 height 14
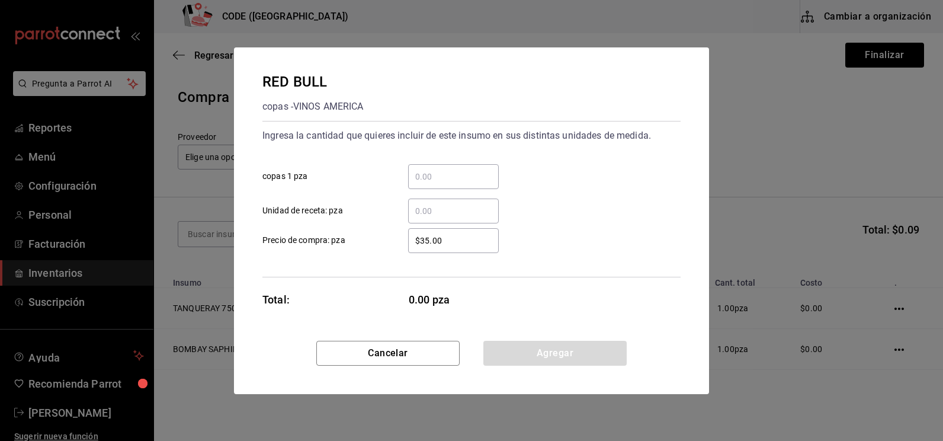
click at [434, 174] on input "​ copas 1 pza" at bounding box center [453, 176] width 91 height 14
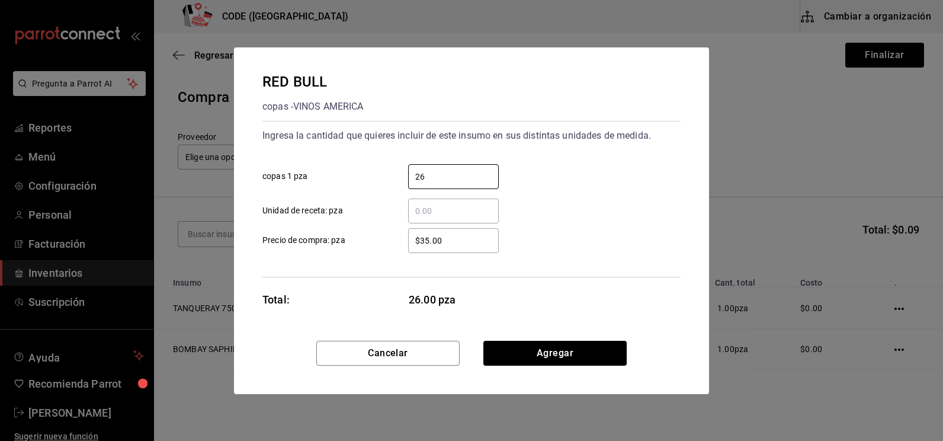
type input "26"
click at [446, 232] on div "$35.00 ​" at bounding box center [453, 240] width 91 height 25
click at [446, 233] on input "$35.00" at bounding box center [453, 240] width 91 height 14
click at [446, 232] on div "$35.00 ​" at bounding box center [453, 240] width 91 height 25
click at [446, 233] on input "$35.00" at bounding box center [453, 240] width 91 height 14
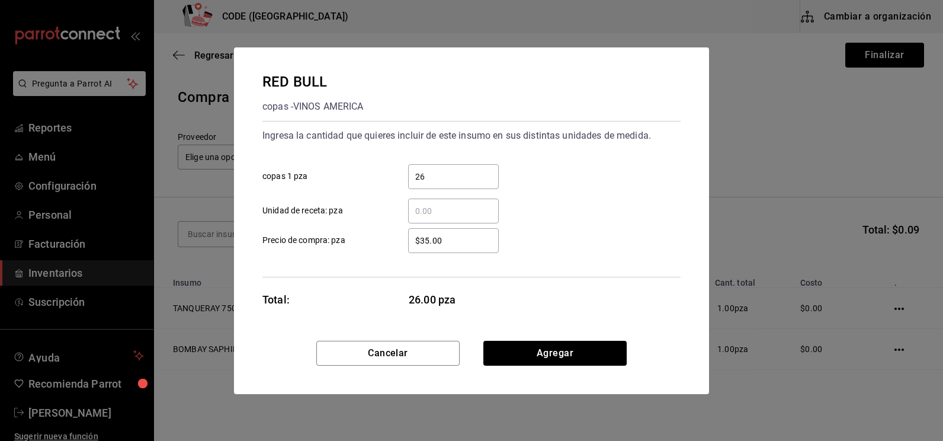
click at [446, 239] on input "$35.00" at bounding box center [453, 240] width 91 height 14
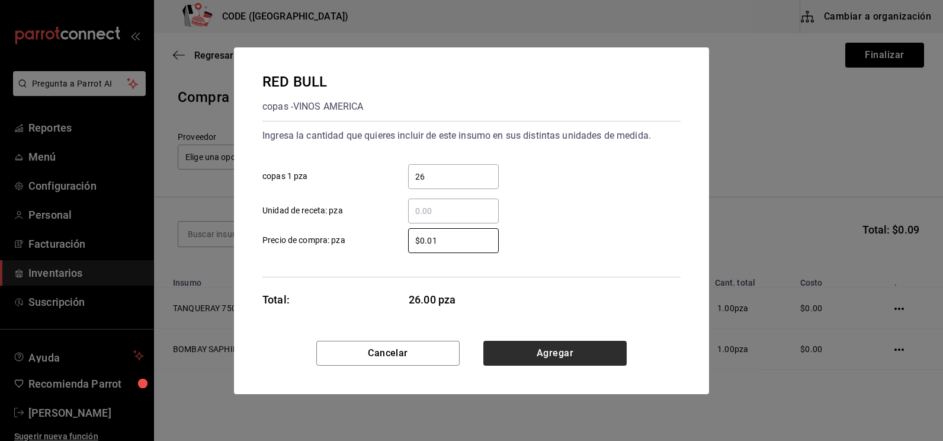
type input "$0.01"
click at [503, 349] on button "Agregar" at bounding box center [555, 353] width 143 height 25
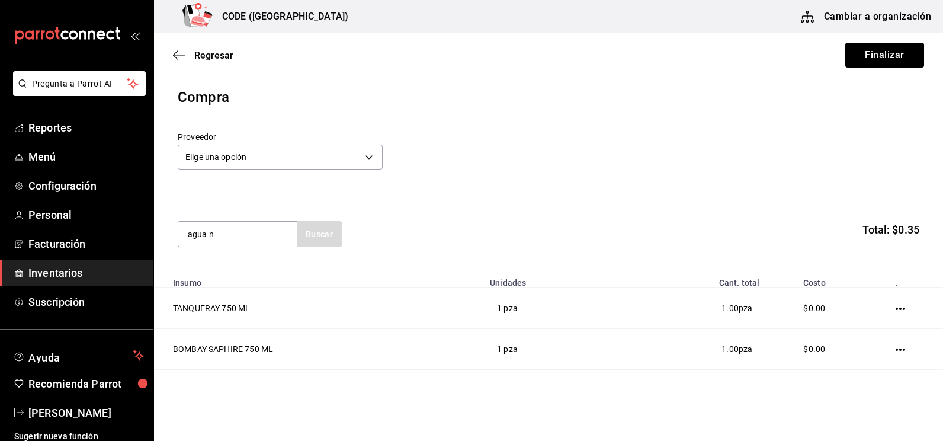
type input "agua n"
click at [289, 265] on div "AGUA NATURAL copas - BONIFICACIONES" at bounding box center [237, 275] width 119 height 46
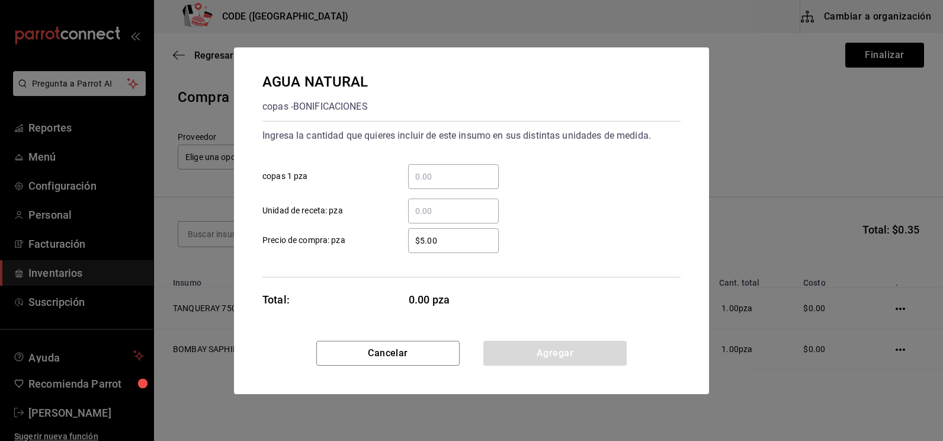
click at [442, 184] on div "​" at bounding box center [453, 176] width 91 height 25
click at [442, 184] on input "​ copas 1 pza" at bounding box center [453, 176] width 91 height 14
type input "2"
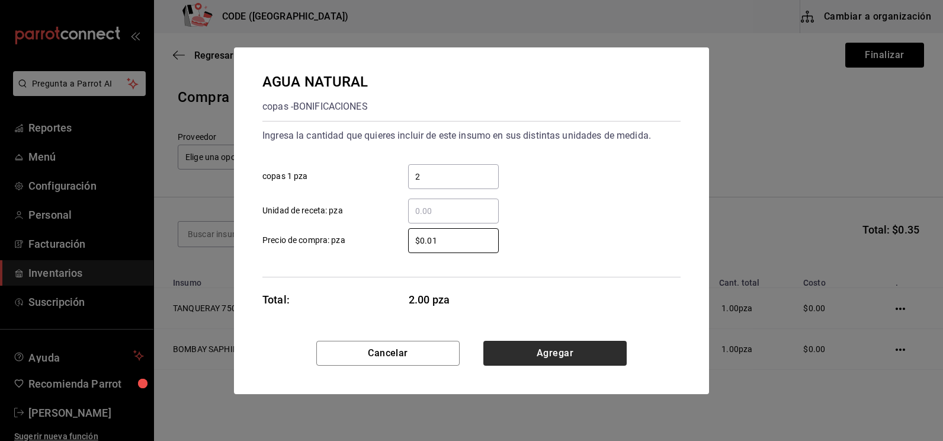
type input "$0.01"
click at [526, 346] on button "Agregar" at bounding box center [555, 353] width 143 height 25
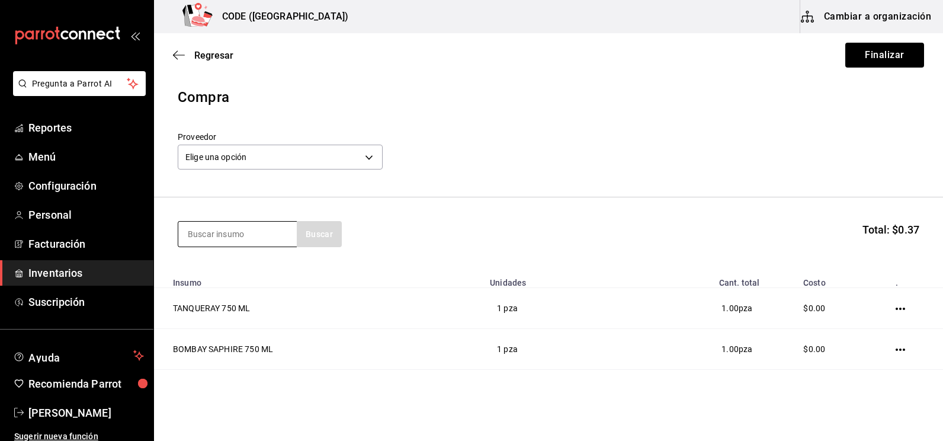
click at [258, 229] on input at bounding box center [237, 234] width 119 height 25
type input "grey"
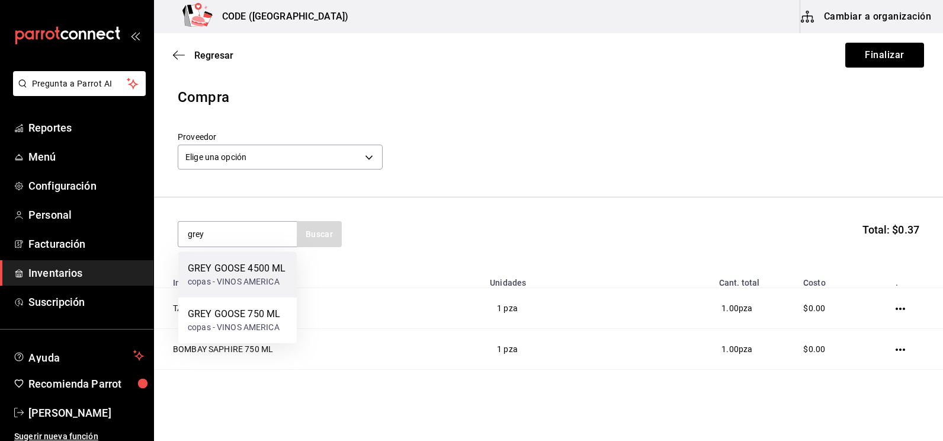
click at [248, 259] on div "GREY GOOSE 4500 ML copas - VINOS AMERICA" at bounding box center [237, 275] width 119 height 46
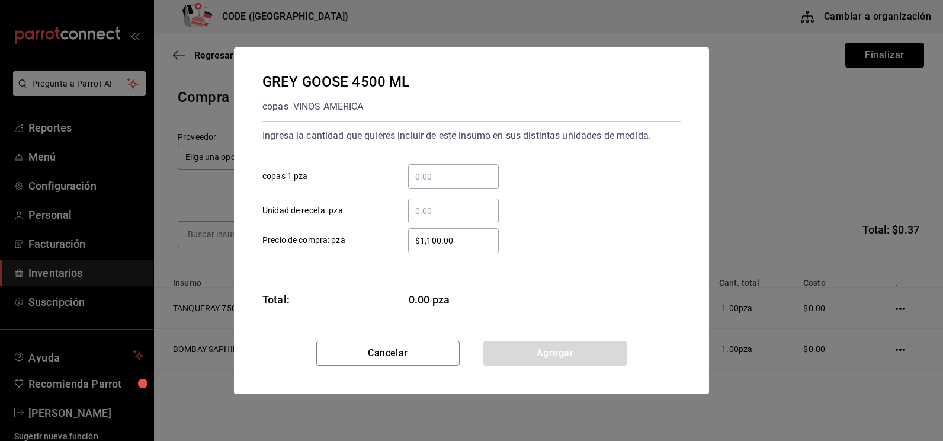
click at [432, 178] on input "​ copas 1 pza" at bounding box center [453, 176] width 91 height 14
type input "1"
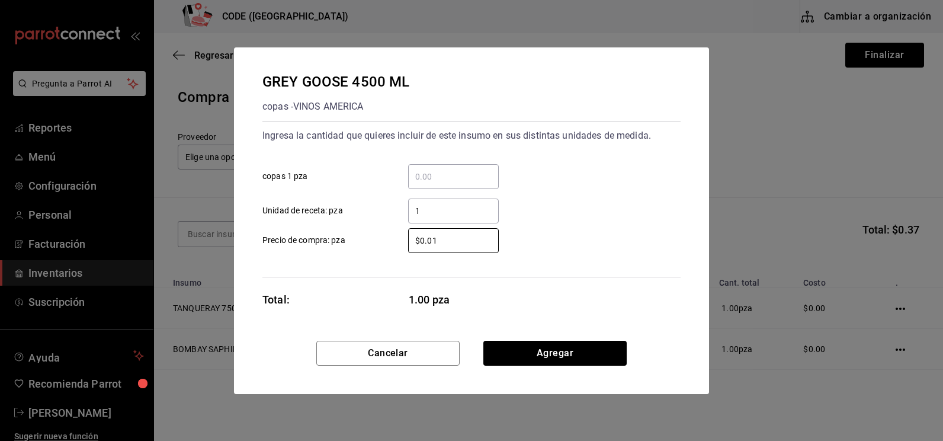
type input "$0.01"
click at [530, 337] on div "GREY GOOSE 4500 ML copas - VINOS AMERICA Ingresa la cantidad que quieres inclui…" at bounding box center [471, 193] width 475 height 293
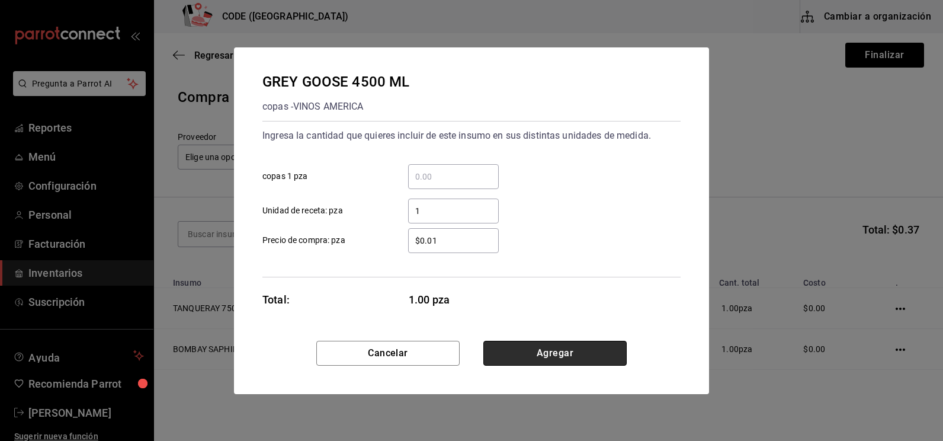
click at [529, 341] on button "Agregar" at bounding box center [555, 353] width 143 height 25
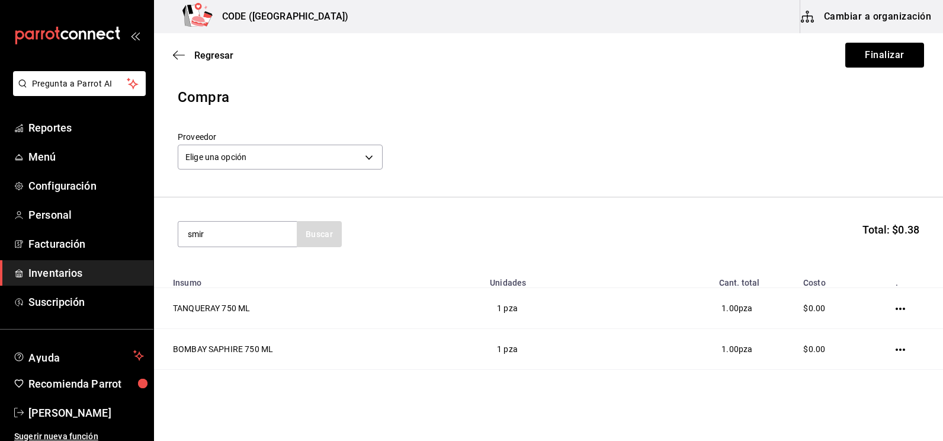
type input "smir"
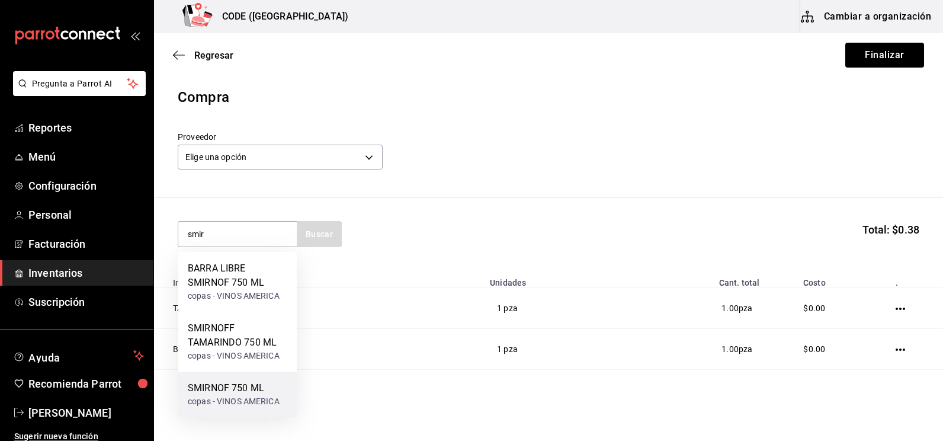
click at [238, 386] on div "SMIRNOF 750 ML" at bounding box center [234, 388] width 92 height 14
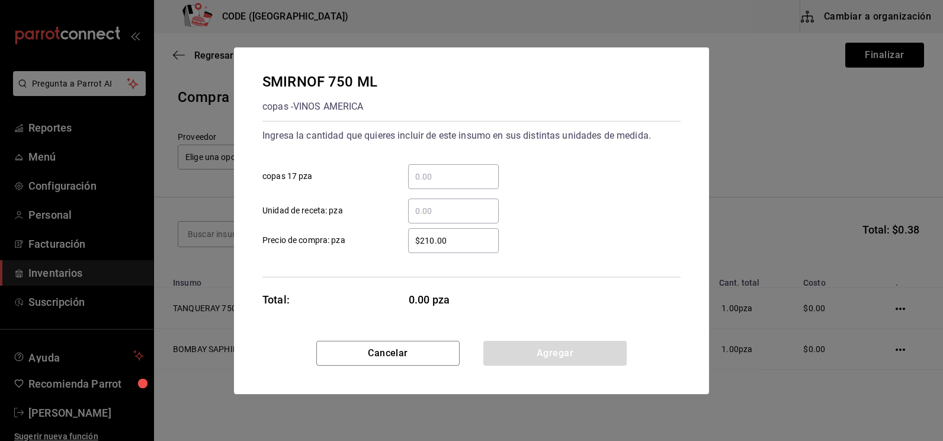
click at [431, 207] on input "​ Unidad de receta: pza" at bounding box center [453, 211] width 91 height 14
type input "1"
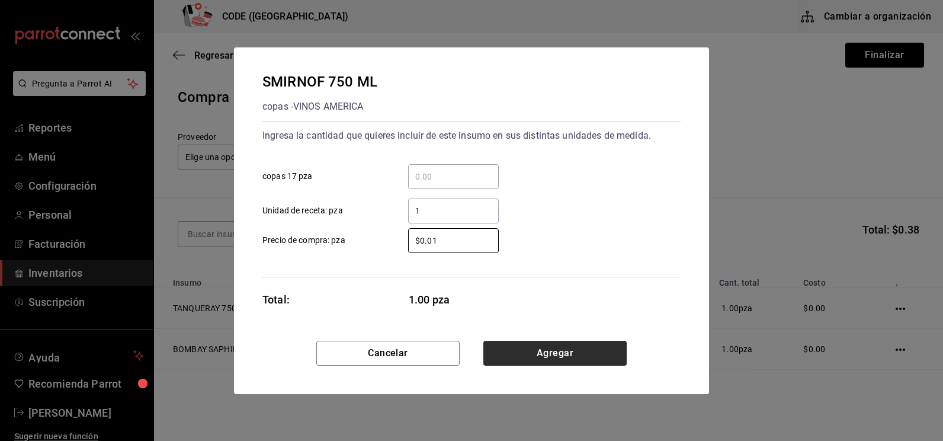
type input "$0.01"
click at [514, 351] on button "Agregar" at bounding box center [555, 353] width 143 height 25
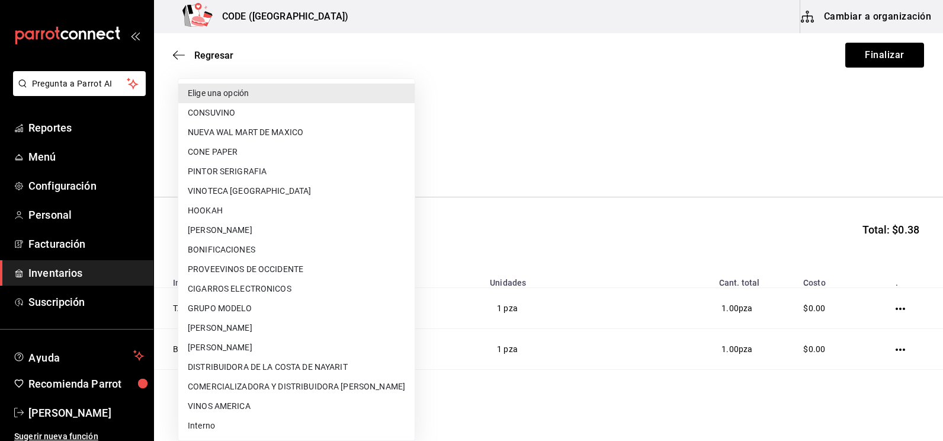
click at [274, 163] on body "Pregunta a Parrot AI Reportes Menú Configuración Personal Facturación Inventari…" at bounding box center [471, 187] width 943 height 374
click at [216, 424] on li "Interno" at bounding box center [296, 426] width 236 height 20
type input "3a07a19e-be62-4050-a472-e8de4feefa02"
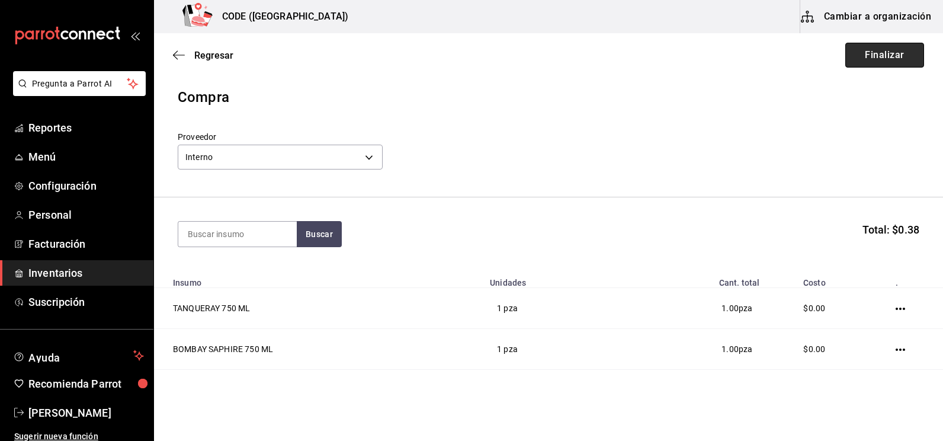
click at [867, 59] on button "Finalizar" at bounding box center [885, 55] width 79 height 25
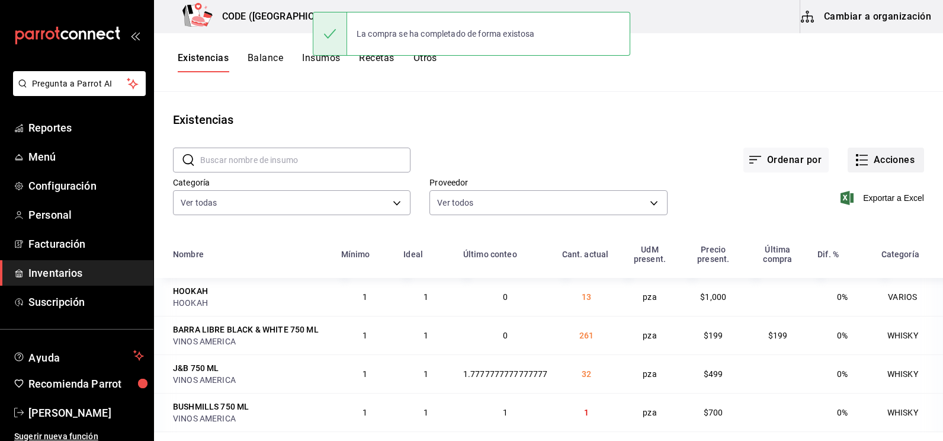
click at [867, 165] on button "Acciones" at bounding box center [886, 160] width 76 height 25
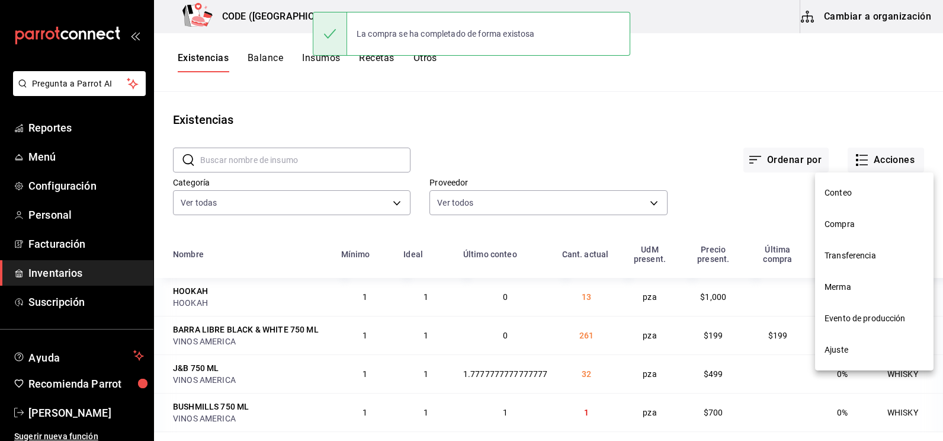
click at [859, 227] on span "Compra" at bounding box center [875, 224] width 100 height 12
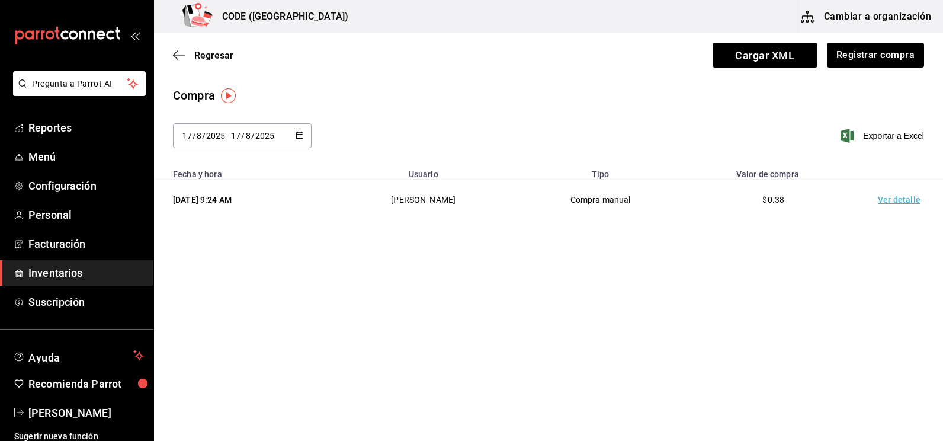
click at [895, 200] on td "Ver detalle" at bounding box center [902, 200] width 83 height 41
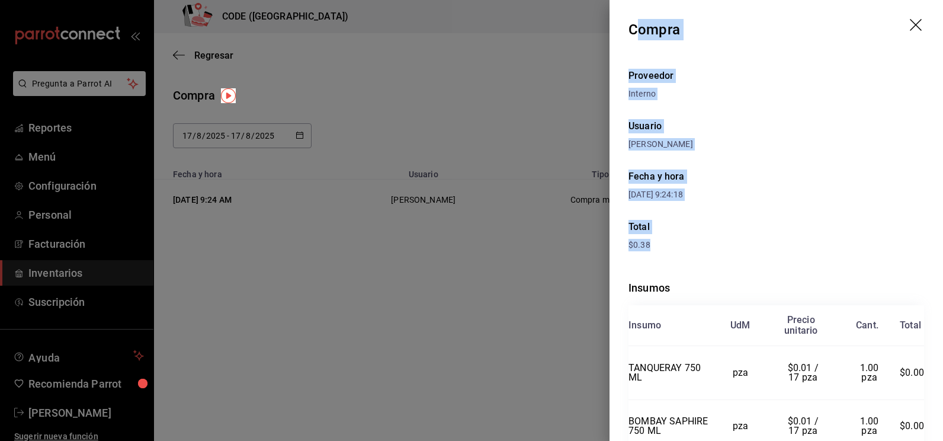
drag, startPoint x: 634, startPoint y: 30, endPoint x: 883, endPoint y: 238, distance: 324.8
click at [883, 238] on div "Compra Proveedor Interno Usuario [PERSON_NAME] y hora [DATE] 9:24:18 Total $0.3…" at bounding box center [777, 220] width 334 height 441
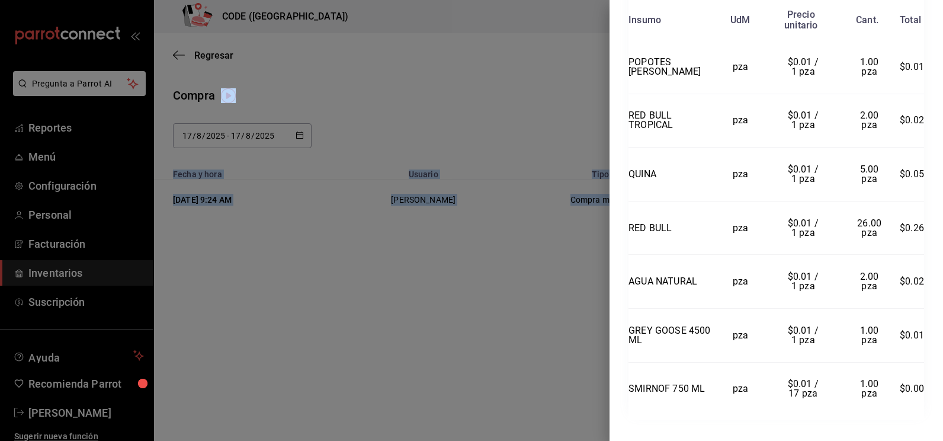
scroll to position [610, 0]
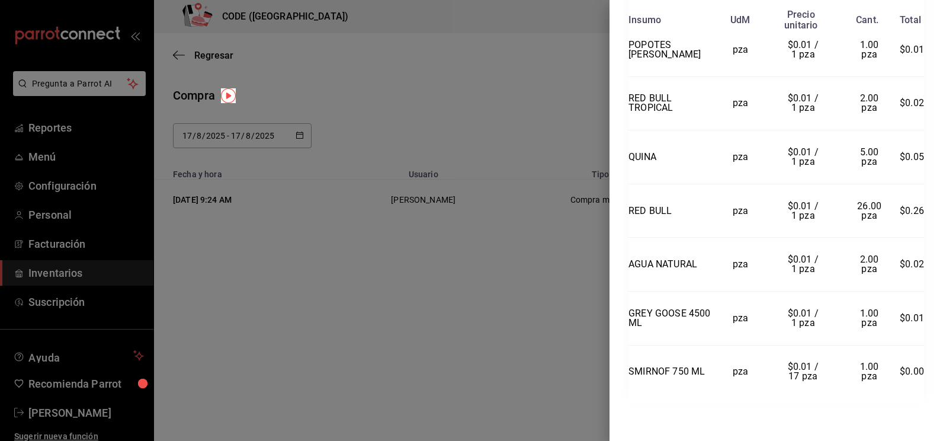
drag, startPoint x: 632, startPoint y: 30, endPoint x: 917, endPoint y: 369, distance: 443.4
click at [917, 369] on div "Compra Proveedor Interno Usuario [PERSON_NAME] y hora [DATE] 9:24:18 Total $0.3…" at bounding box center [777, 220] width 334 height 441
click at [346, 261] on div at bounding box center [471, 220] width 943 height 441
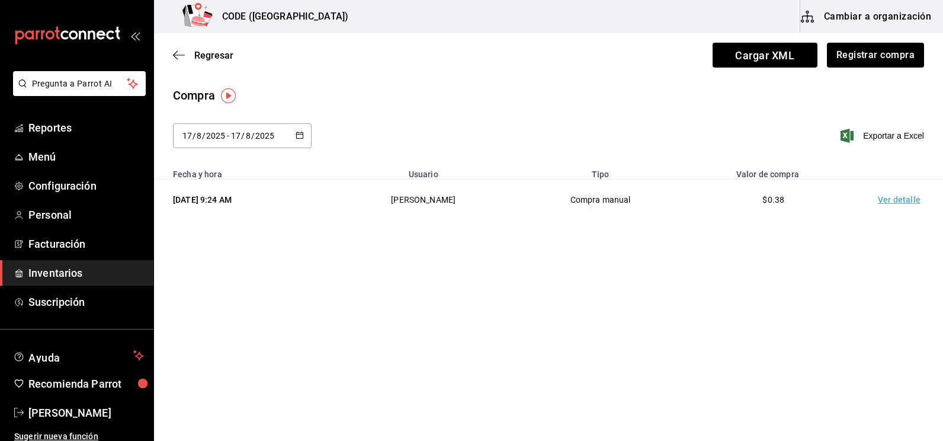
click at [214, 61] on div "Regresar Cargar XML Registrar compra" at bounding box center [548, 55] width 789 height 44
click at [214, 57] on span "Regresar" at bounding box center [213, 55] width 39 height 11
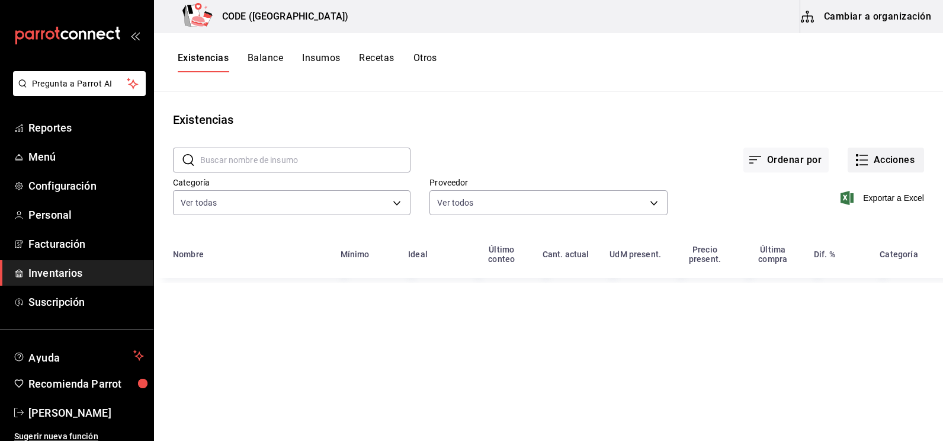
click at [888, 162] on button "Acciones" at bounding box center [886, 160] width 76 height 25
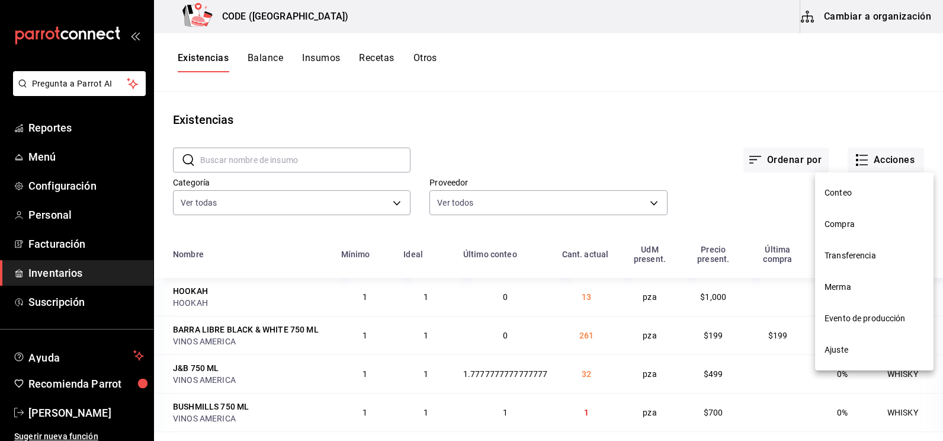
click at [839, 286] on span "Merma" at bounding box center [875, 287] width 100 height 12
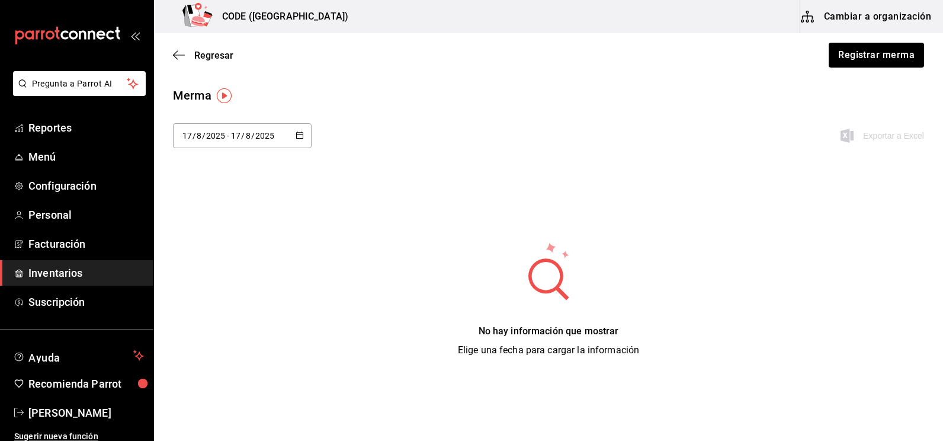
click at [895, 71] on div "Regresar Registrar merma" at bounding box center [548, 55] width 789 height 44
click at [879, 55] on button "Registrar merma" at bounding box center [876, 55] width 97 height 25
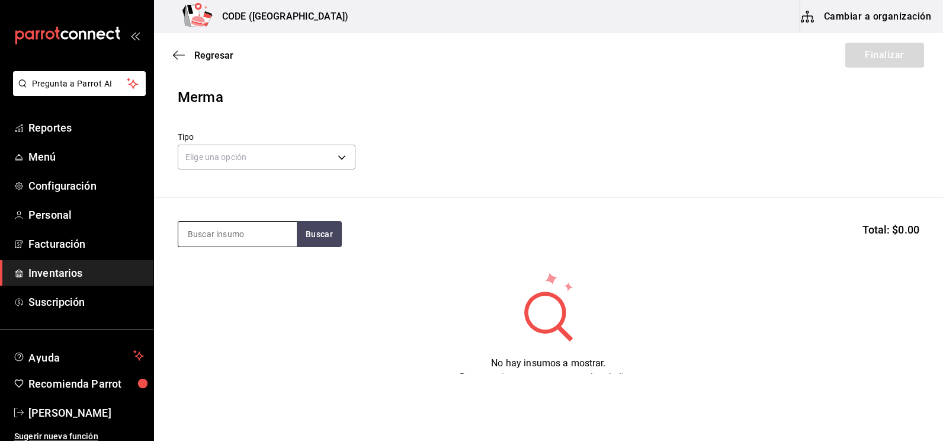
click at [262, 233] on input at bounding box center [237, 234] width 119 height 25
type input "cere"
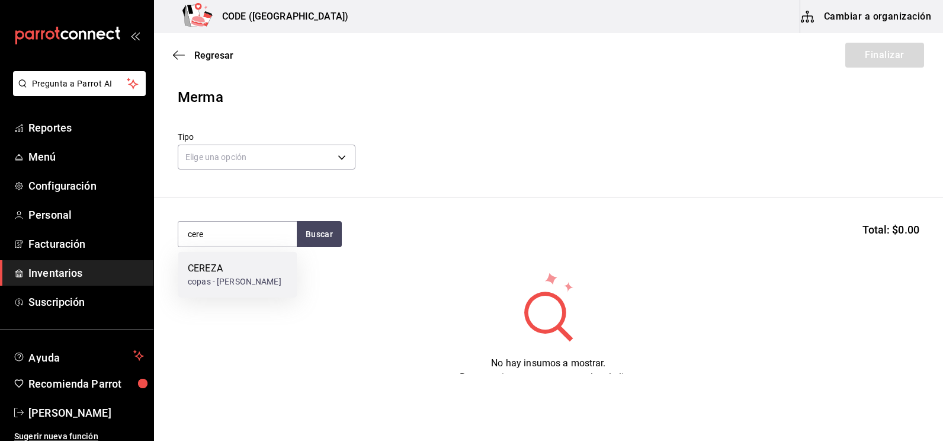
click at [228, 270] on div "CEREZA" at bounding box center [235, 268] width 94 height 14
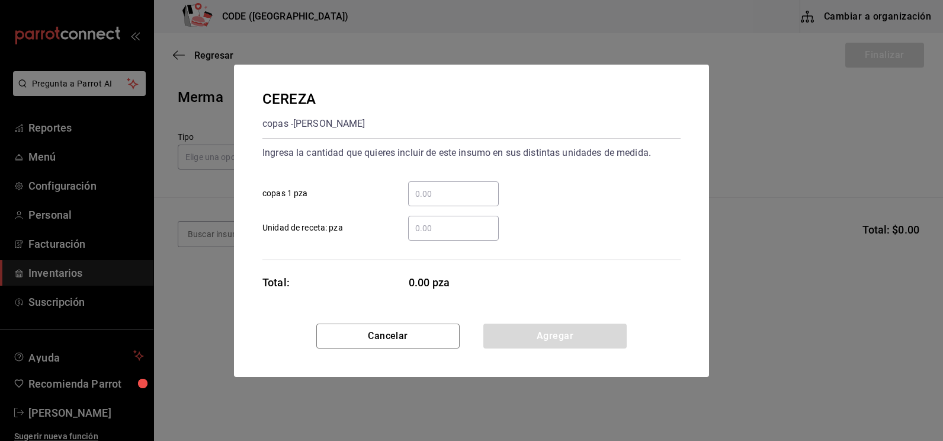
click at [414, 191] on input "​ copas 1 pza" at bounding box center [453, 194] width 91 height 14
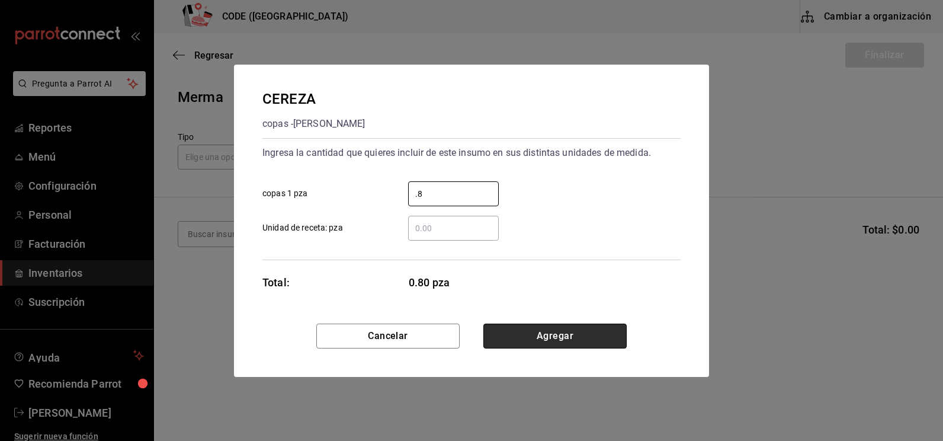
type input "0.8"
click at [521, 331] on button "Agregar" at bounding box center [555, 336] width 143 height 25
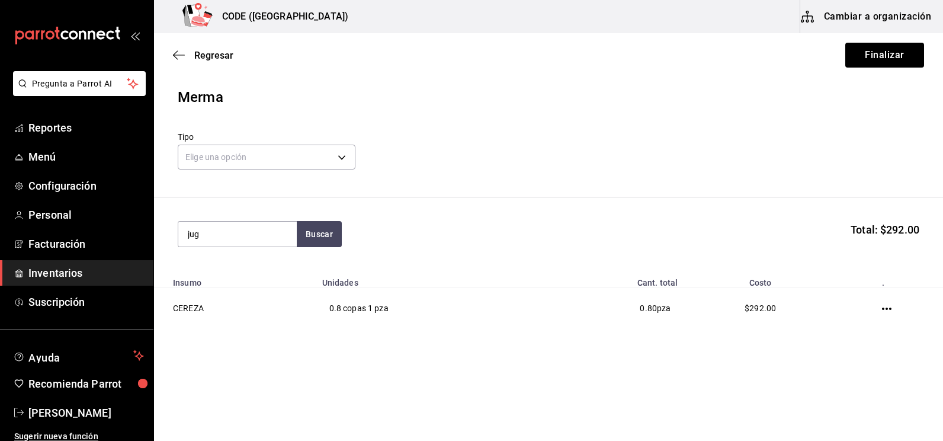
type input "jug"
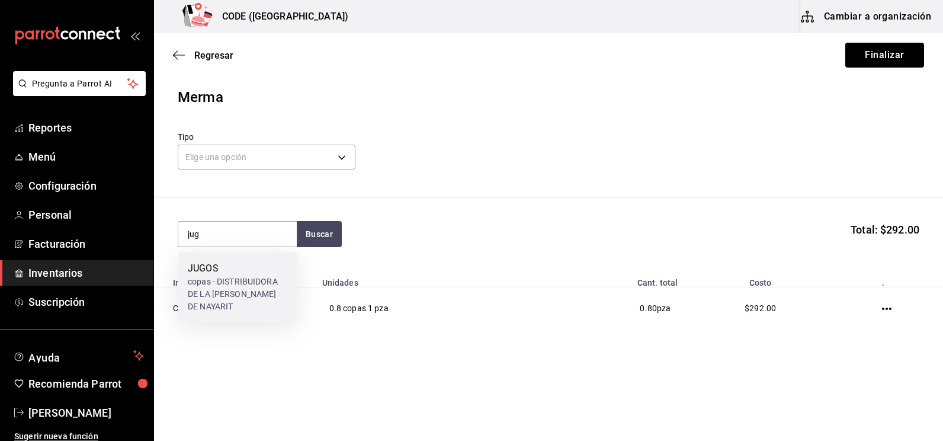
click at [263, 283] on div "copas - DISTRIBUIDORA DE LA [PERSON_NAME] DE NAYARIT" at bounding box center [238, 294] width 100 height 37
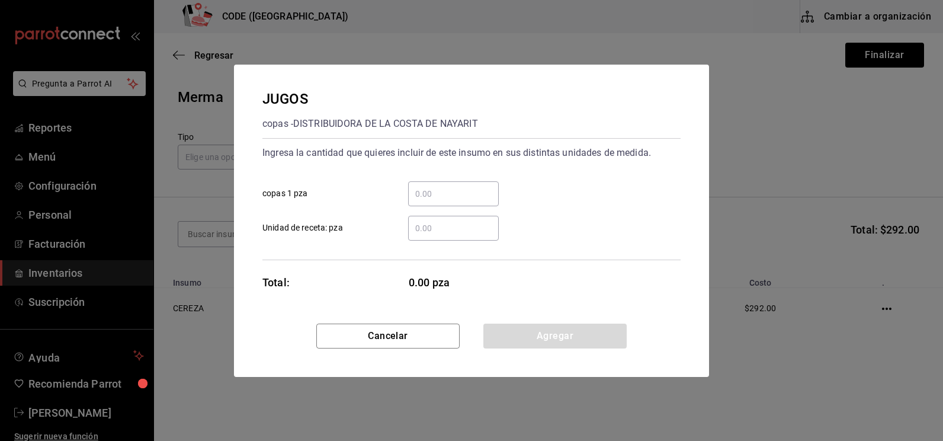
click at [455, 182] on div "​" at bounding box center [453, 193] width 91 height 25
click at [455, 187] on input "​ copas 1 pza" at bounding box center [453, 194] width 91 height 14
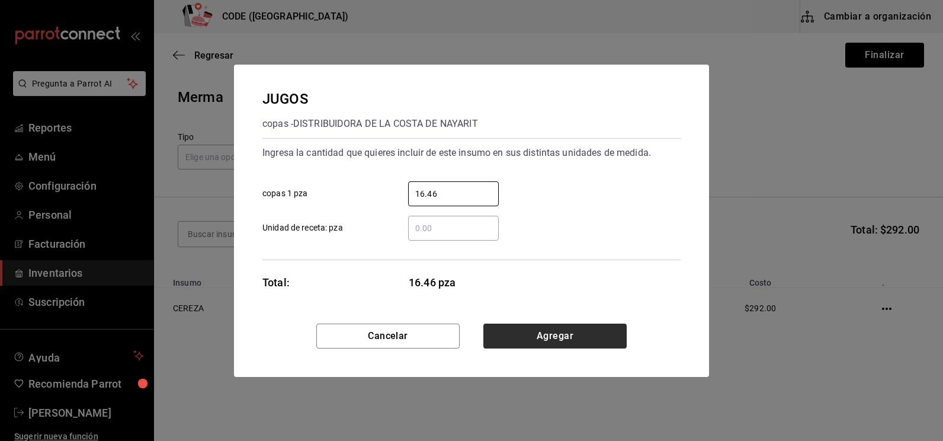
type input "16.46"
click at [515, 338] on button "Agregar" at bounding box center [555, 336] width 143 height 25
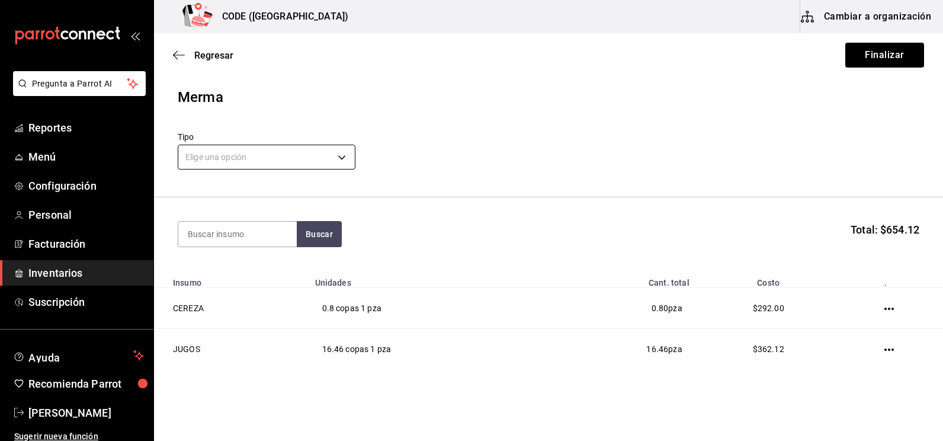
click at [308, 158] on body "Pregunta a Parrot AI Reportes Menú Configuración Personal Facturación Inventari…" at bounding box center [471, 187] width 943 height 374
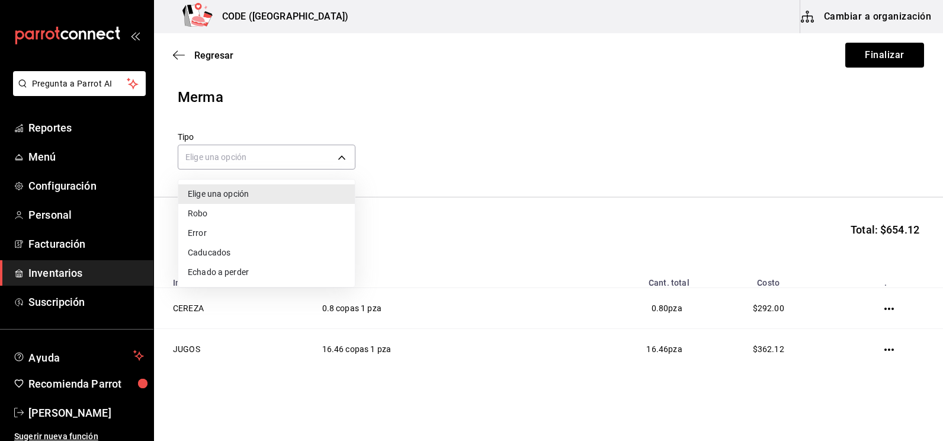
click at [222, 232] on li "Error" at bounding box center [266, 233] width 177 height 20
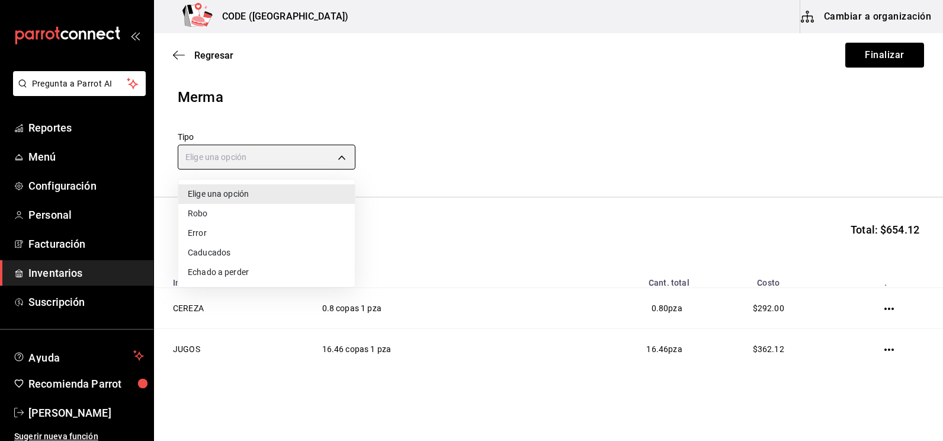
type input "ERROR"
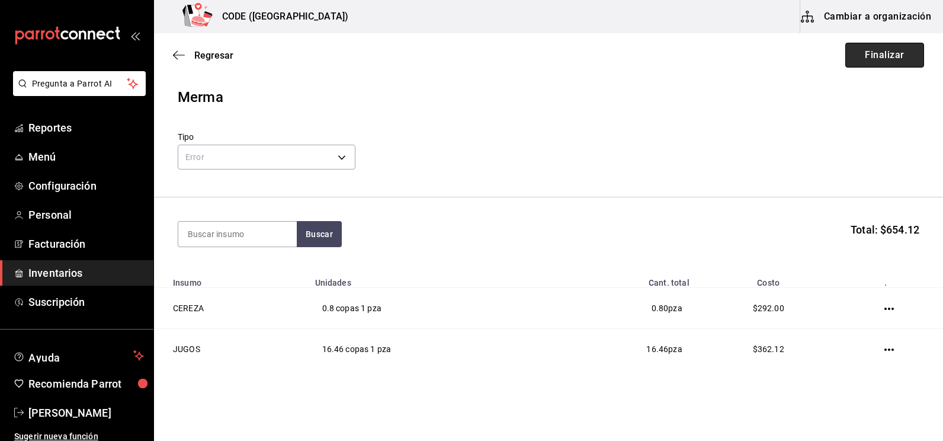
click at [855, 60] on button "Finalizar" at bounding box center [885, 55] width 79 height 25
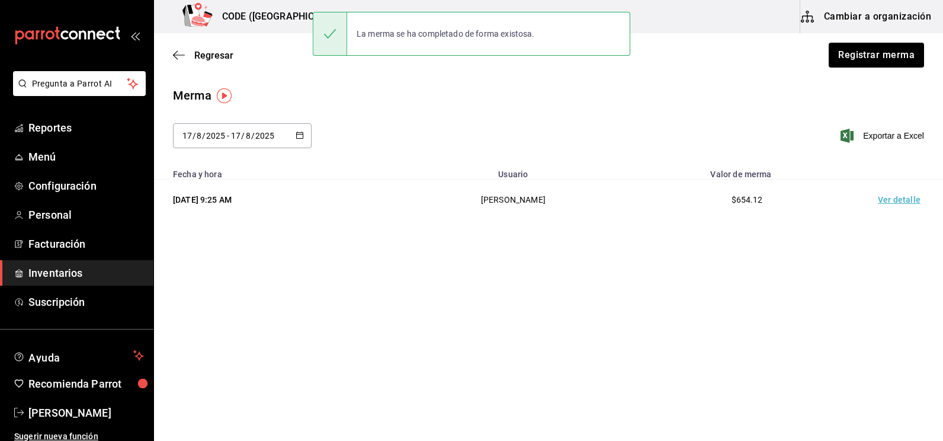
click at [898, 200] on td "Ver detalle" at bounding box center [902, 200] width 83 height 41
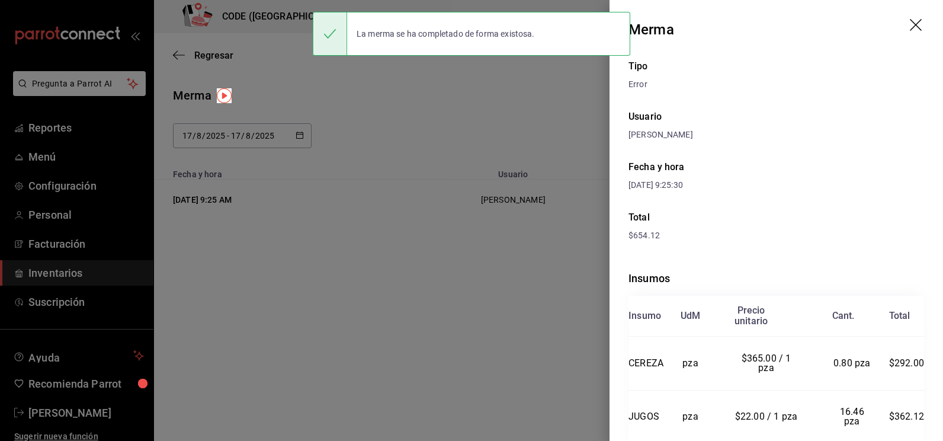
click at [636, 30] on div "Merma" at bounding box center [652, 29] width 46 height 21
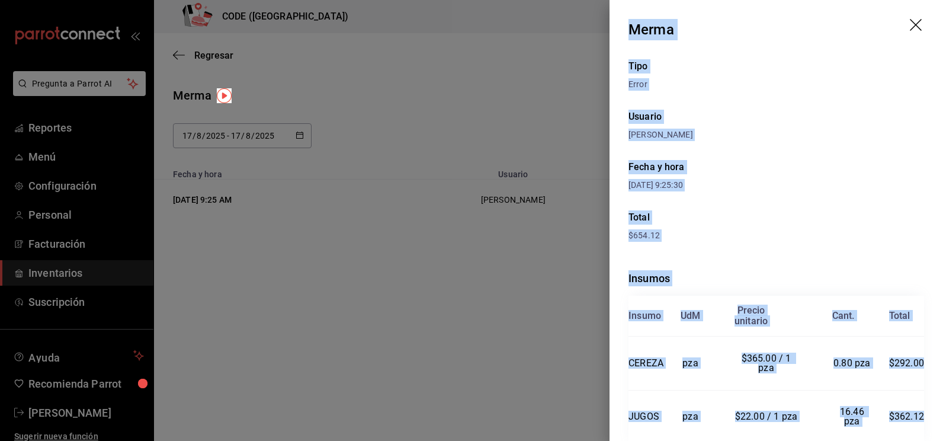
drag, startPoint x: 915, startPoint y: 373, endPoint x: 635, endPoint y: 1, distance: 466.4
click at [635, 1] on div "Merma Tipo Error Usuario [PERSON_NAME] y hora [DATE] 9:25:30 Total $654.12 Insu…" at bounding box center [777, 220] width 334 height 441
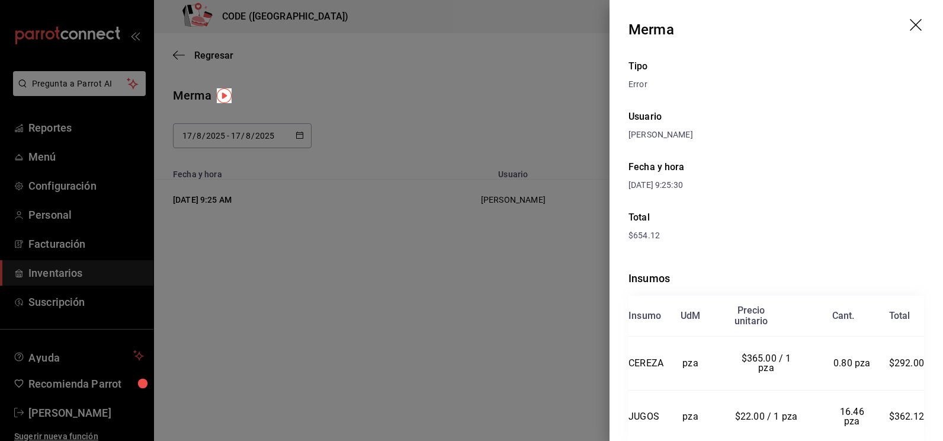
click at [393, 150] on div at bounding box center [471, 220] width 943 height 441
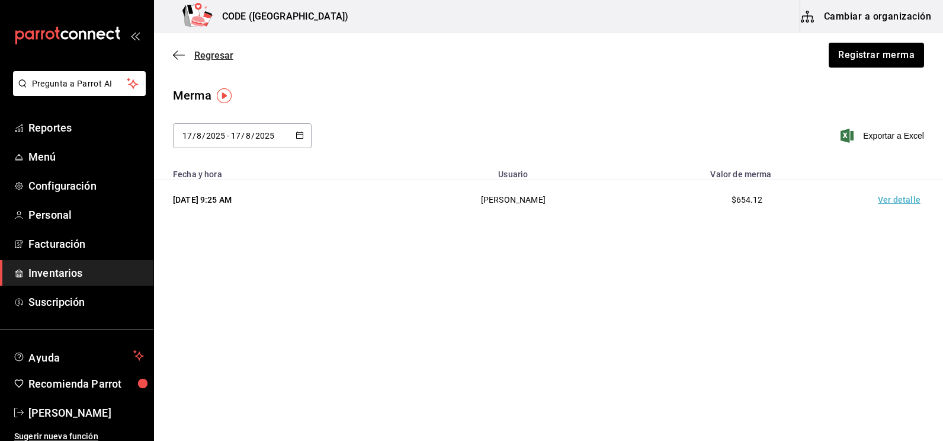
click at [212, 59] on span "Regresar" at bounding box center [213, 55] width 39 height 11
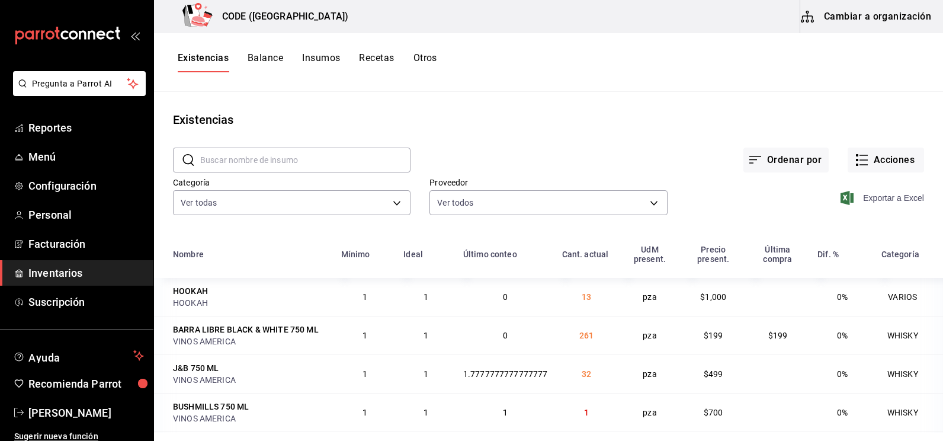
click at [872, 199] on span "Exportar a Excel" at bounding box center [883, 198] width 81 height 14
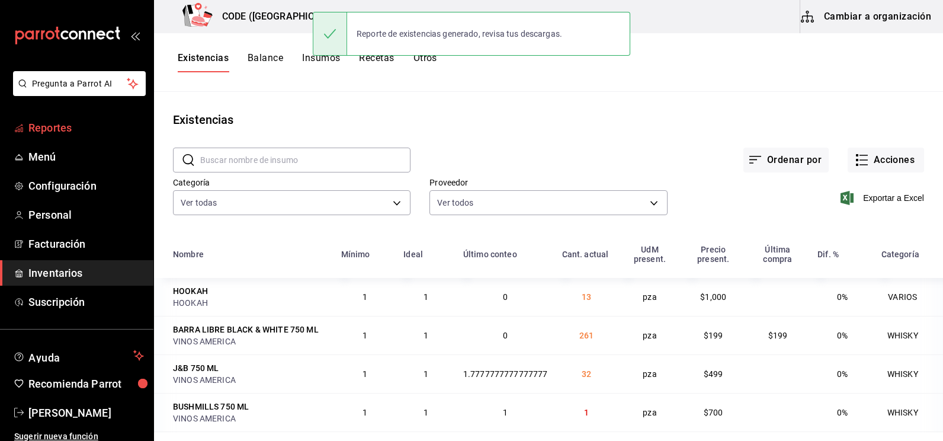
click at [75, 122] on span "Reportes" at bounding box center [86, 128] width 116 height 16
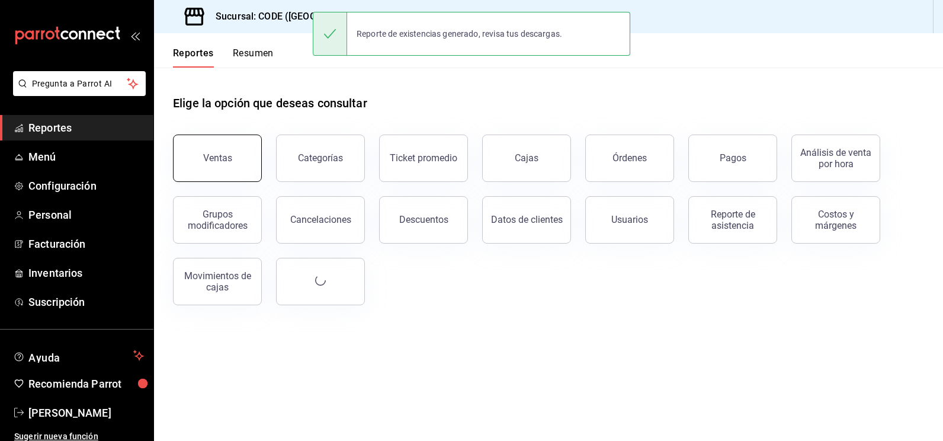
click at [231, 155] on div "Ventas" at bounding box center [217, 157] width 29 height 11
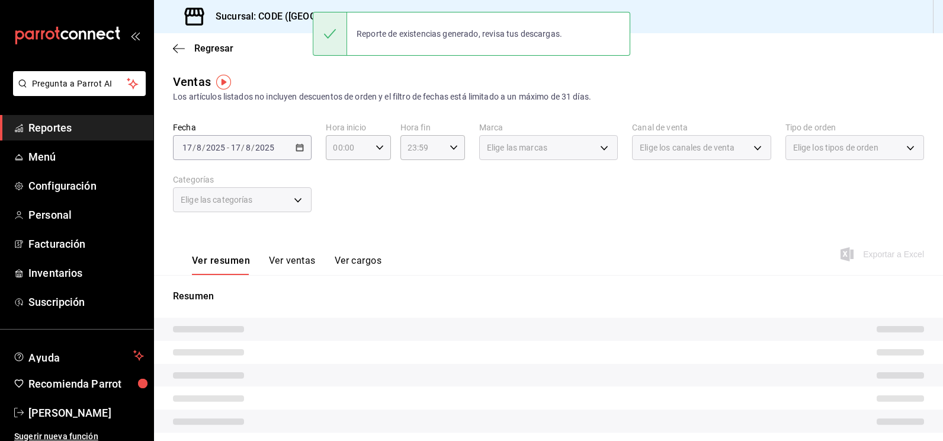
click at [307, 148] on div "[DATE] [DATE] - [DATE] [DATE]" at bounding box center [242, 147] width 139 height 25
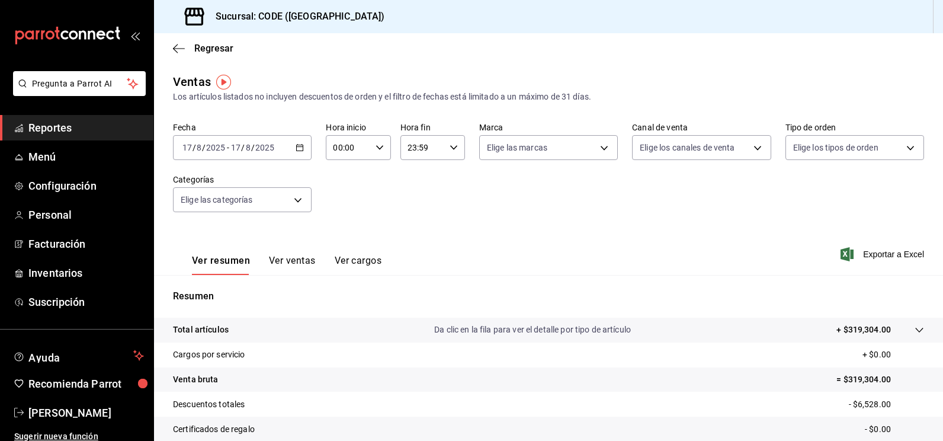
click at [299, 153] on div "[DATE] [DATE] - [DATE] [DATE]" at bounding box center [242, 147] width 139 height 25
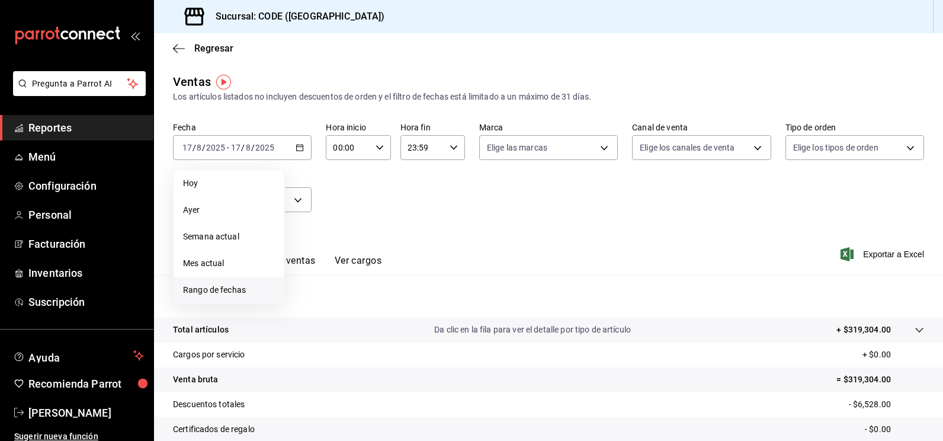
click at [225, 287] on span "Rango de fechas" at bounding box center [229, 290] width 92 height 12
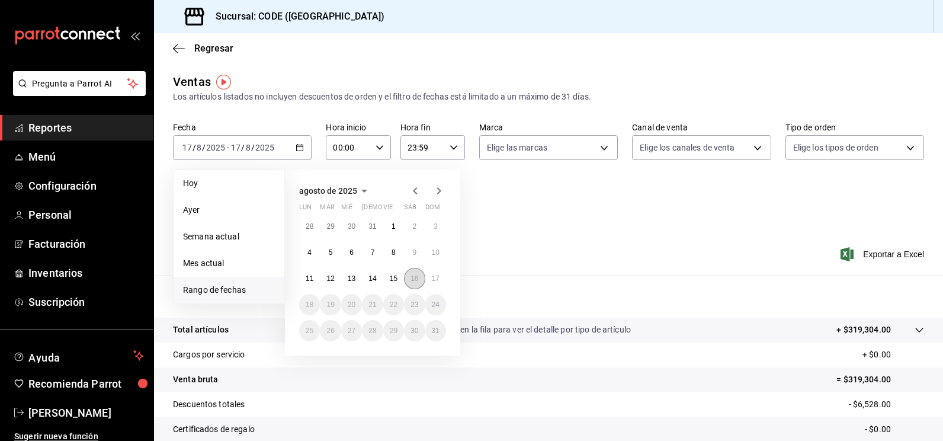
click at [415, 274] on button "16" at bounding box center [414, 278] width 21 height 21
click at [432, 274] on abbr "17" at bounding box center [436, 278] width 8 height 8
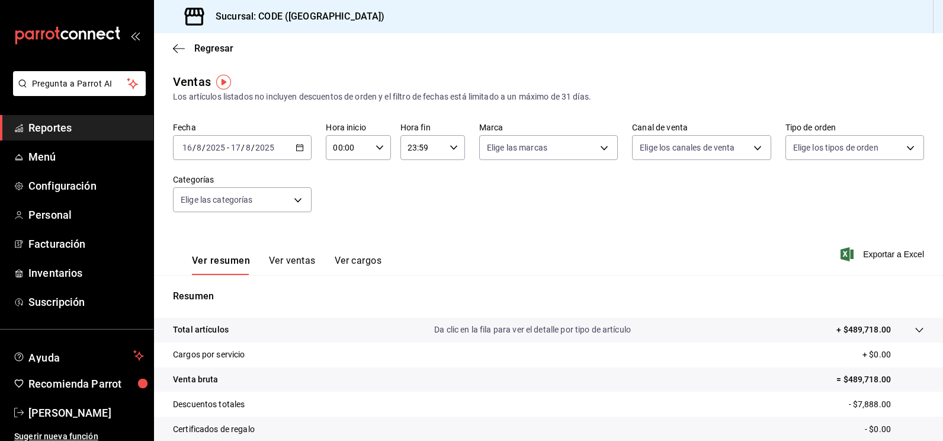
click at [354, 152] on input "00:00" at bounding box center [348, 148] width 44 height 24
click at [341, 216] on span "18" at bounding box center [340, 220] width 13 height 9
type input "18:00"
click at [421, 146] on div at bounding box center [471, 220] width 943 height 441
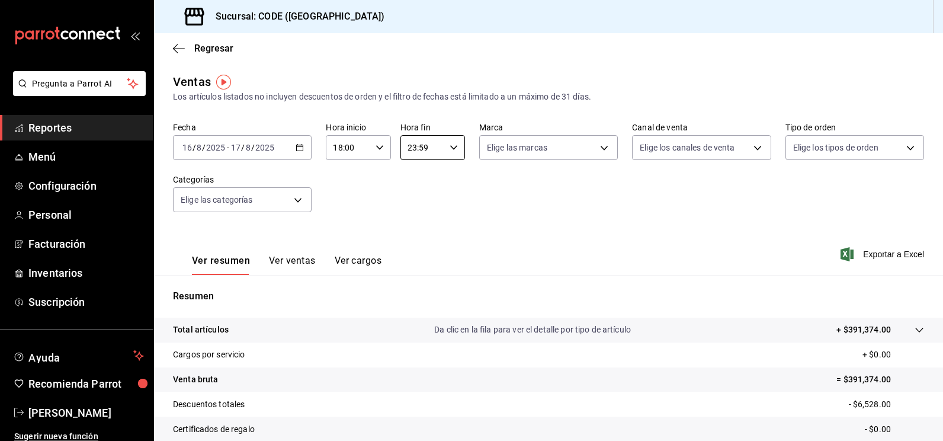
click at [421, 146] on input "23:59" at bounding box center [423, 148] width 44 height 24
click at [415, 228] on span "08" at bounding box center [413, 232] width 13 height 9
type input "08:59"
click at [536, 211] on div at bounding box center [471, 220] width 943 height 441
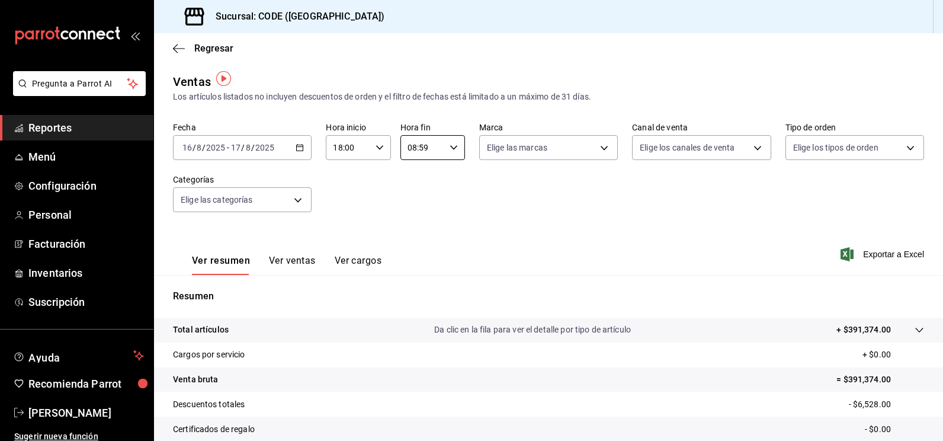
scroll to position [59, 0]
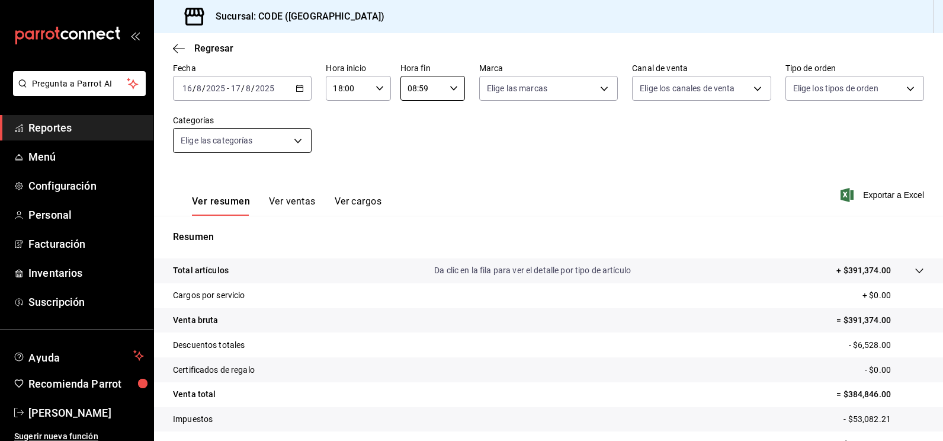
click at [302, 198] on button "Ver ventas" at bounding box center [292, 206] width 47 height 20
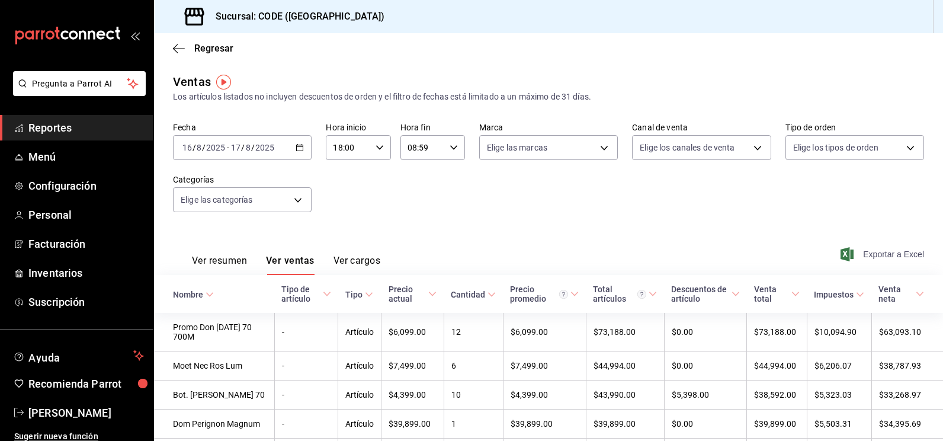
click at [841, 257] on icon "button" at bounding box center [847, 254] width 13 height 14
